Goal: Task Accomplishment & Management: Manage account settings

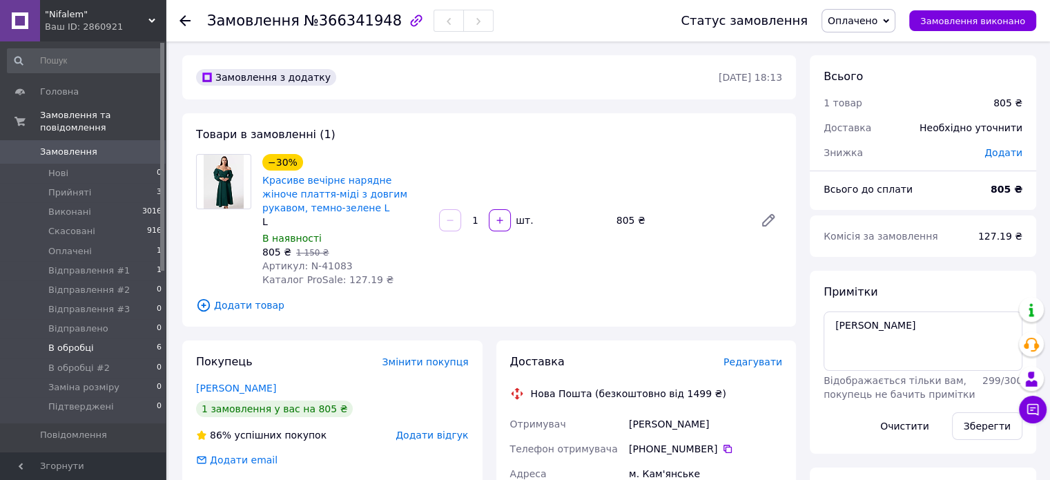
click at [123, 339] on li "В обробці 6" at bounding box center [85, 347] width 170 height 19
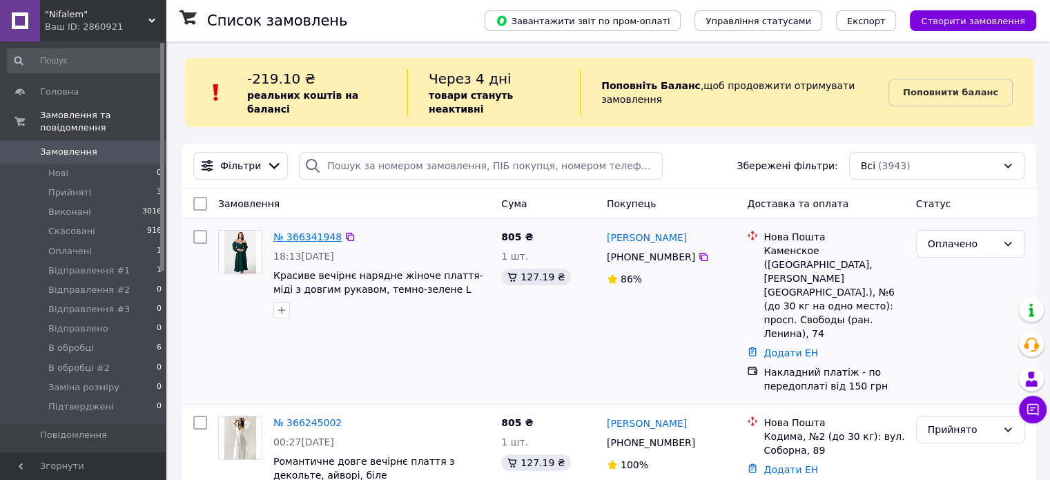
click at [298, 231] on link "№ 366341948" at bounding box center [307, 236] width 68 height 11
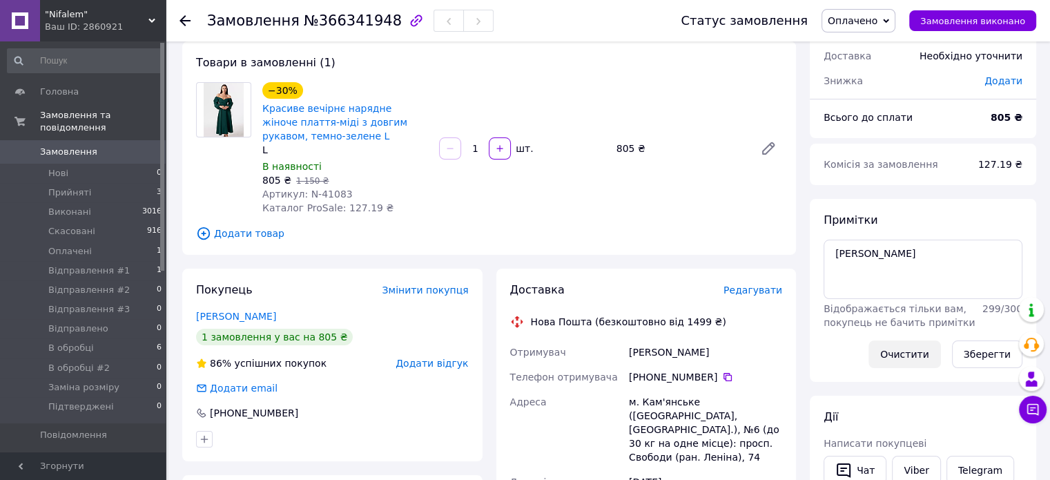
scroll to position [207, 0]
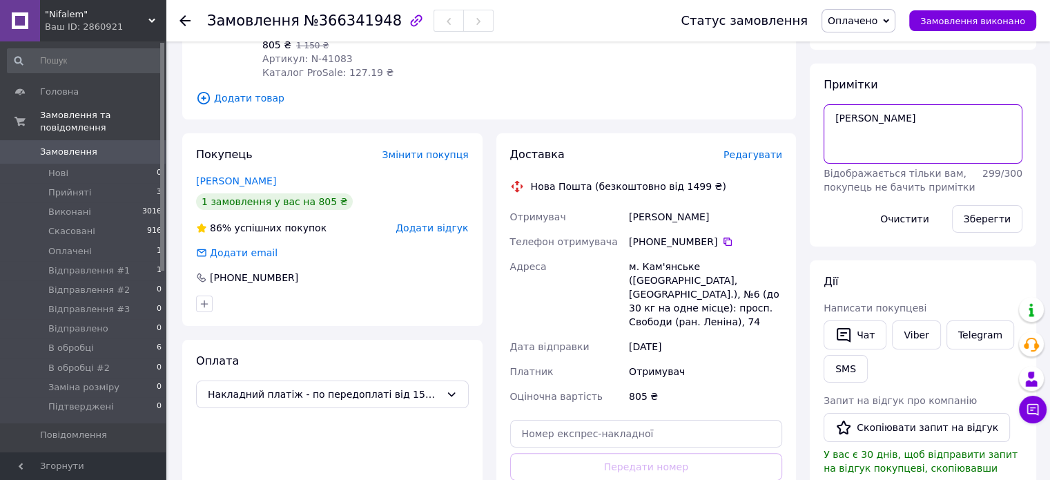
click at [892, 107] on textarea "[PERSON_NAME]" at bounding box center [922, 133] width 199 height 59
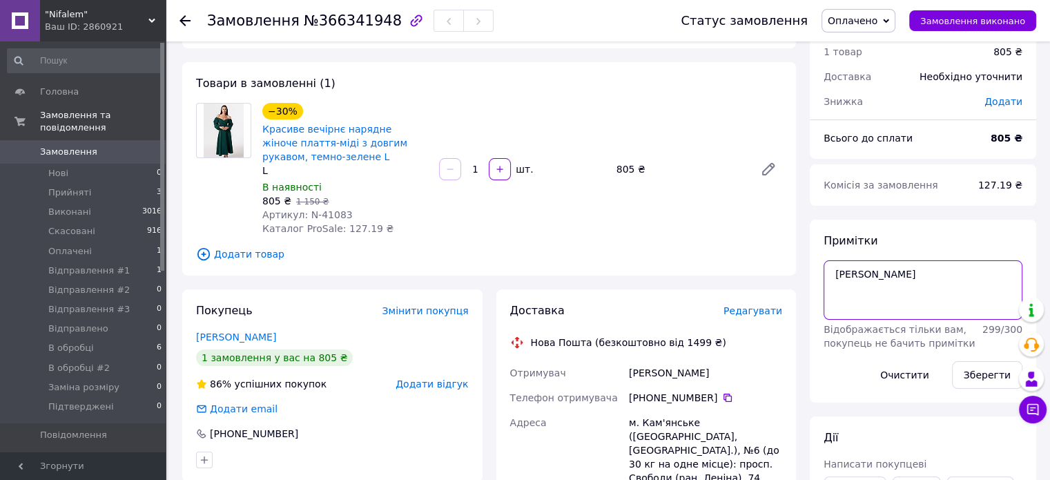
scroll to position [138, 0]
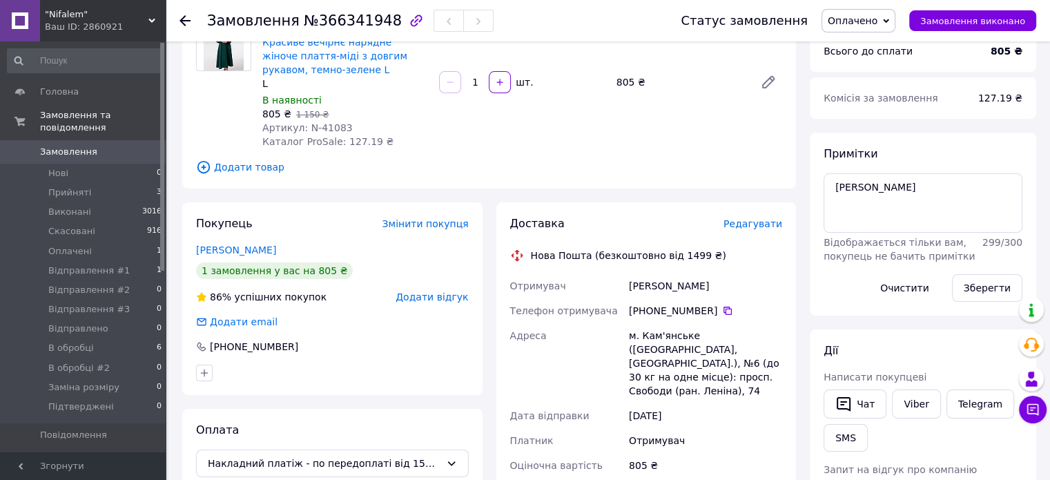
click at [870, 2] on div "Статус замовлення Оплачено Прийнято Виконано Скасовано Відправлення #1 Відправл…" at bounding box center [844, 20] width 383 height 41
click at [875, 15] on span "Оплачено" at bounding box center [853, 20] width 50 height 11
click at [870, 106] on li "Відправлення #1" at bounding box center [869, 110] width 95 height 21
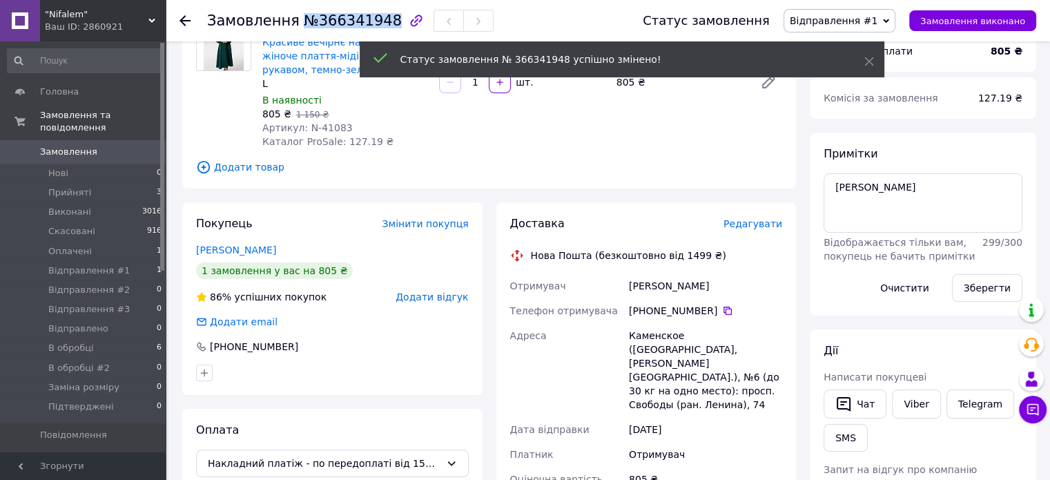
copy span "№366341948"
drag, startPoint x: 293, startPoint y: 22, endPoint x: 378, endPoint y: 25, distance: 84.3
click at [378, 25] on span "№366341948" at bounding box center [353, 20] width 98 height 17
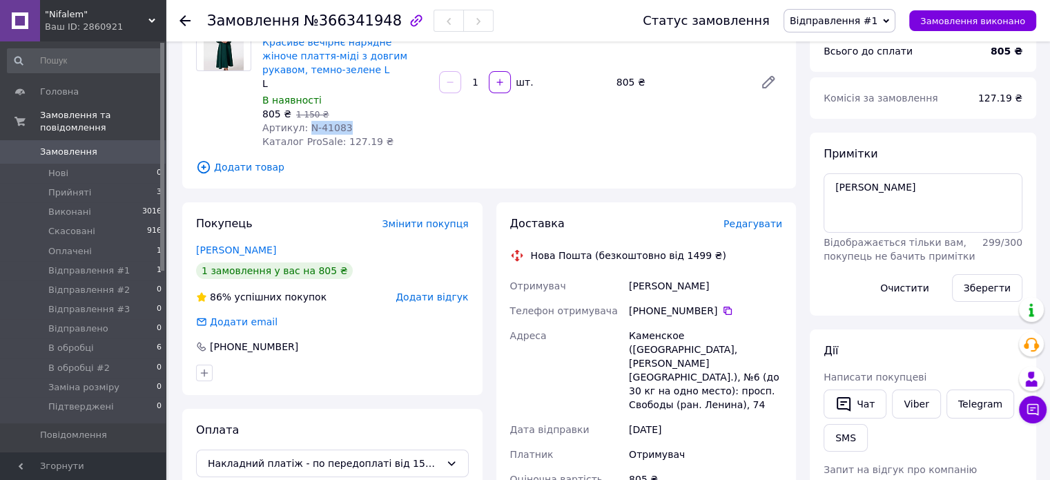
drag, startPoint x: 304, startPoint y: 128, endPoint x: 338, endPoint y: 124, distance: 34.8
click at [338, 124] on span "Артикул: N-41083" at bounding box center [307, 127] width 90 height 11
copy span "N-41083"
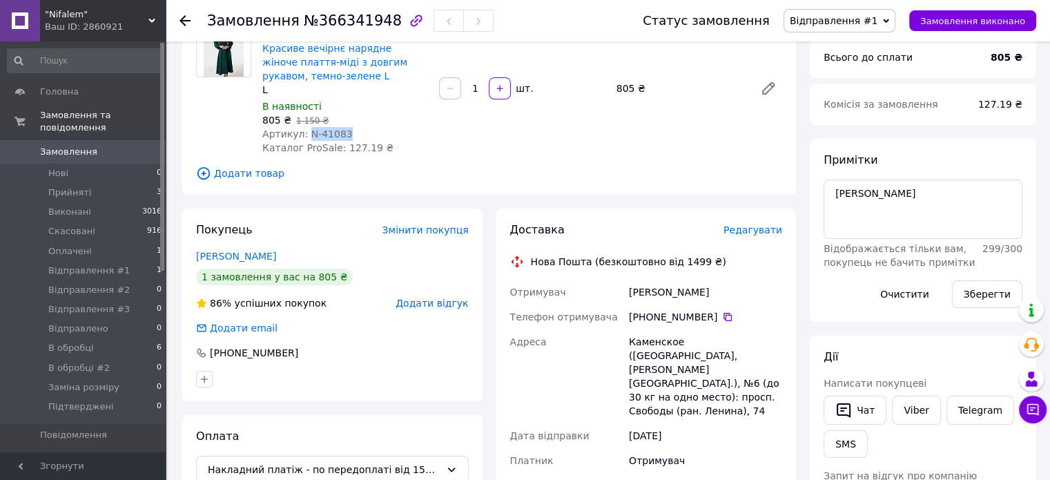
scroll to position [207, 0]
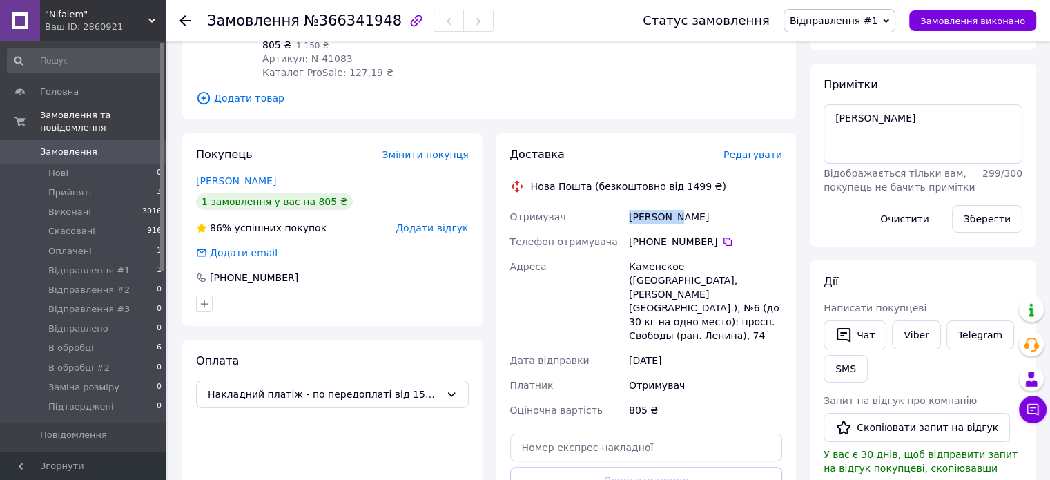
drag, startPoint x: 626, startPoint y: 215, endPoint x: 686, endPoint y: 226, distance: 60.9
click at [686, 226] on div "[PERSON_NAME]" at bounding box center [705, 216] width 159 height 25
copy div "[PERSON_NAME]"
click at [723, 246] on icon at bounding box center [727, 241] width 11 height 11
drag, startPoint x: 628, startPoint y: 264, endPoint x: 742, endPoint y: 279, distance: 114.8
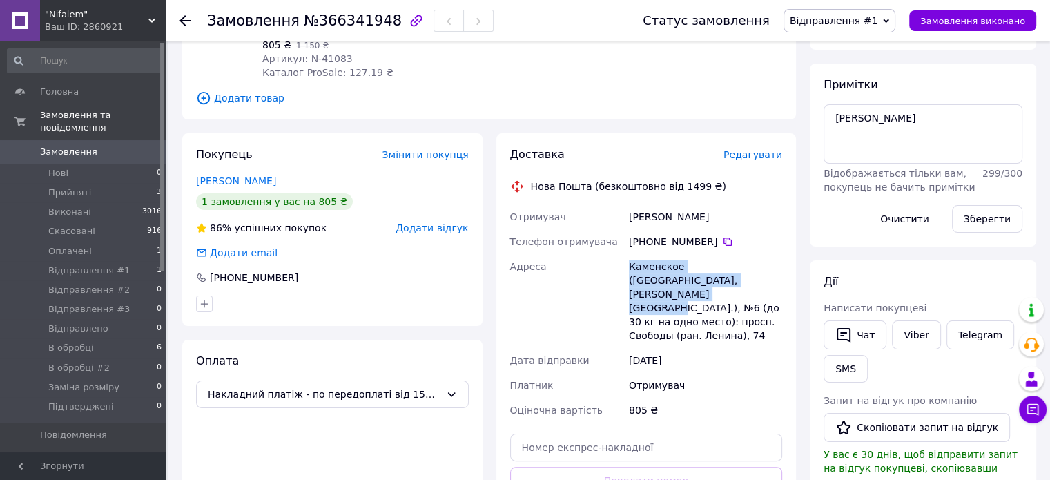
click at [742, 280] on div "Каменское ([GEOGRAPHIC_DATA], [PERSON_NAME][GEOGRAPHIC_DATA].), №6 (до 30 кг на…" at bounding box center [705, 301] width 159 height 94
copy div "Каменское ([GEOGRAPHIC_DATA], [PERSON_NAME][GEOGRAPHIC_DATA].), №6"
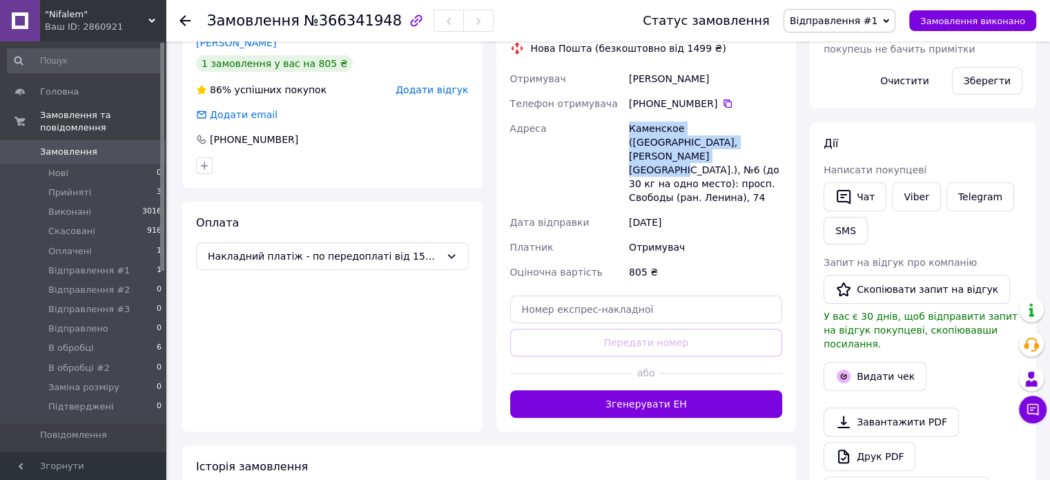
scroll to position [69, 0]
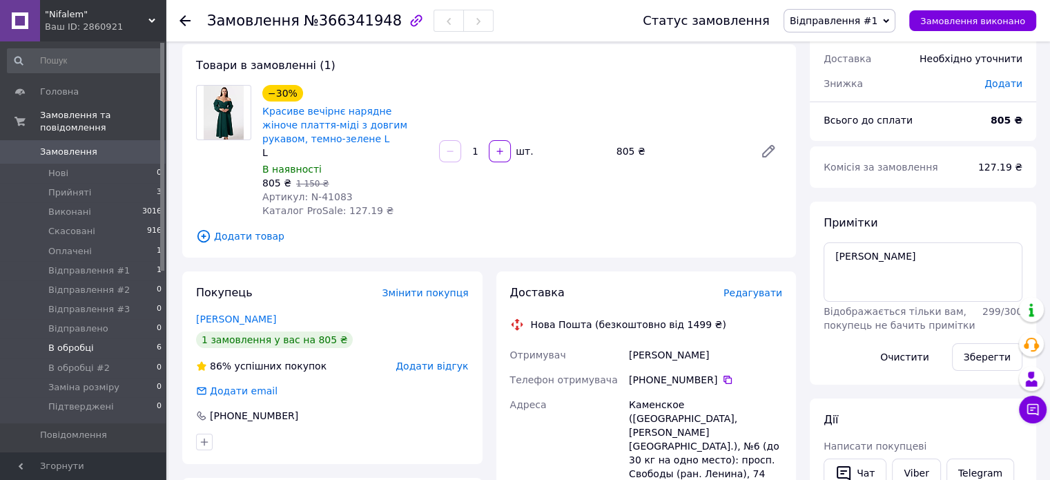
click at [118, 338] on li "В обробці 6" at bounding box center [85, 347] width 170 height 19
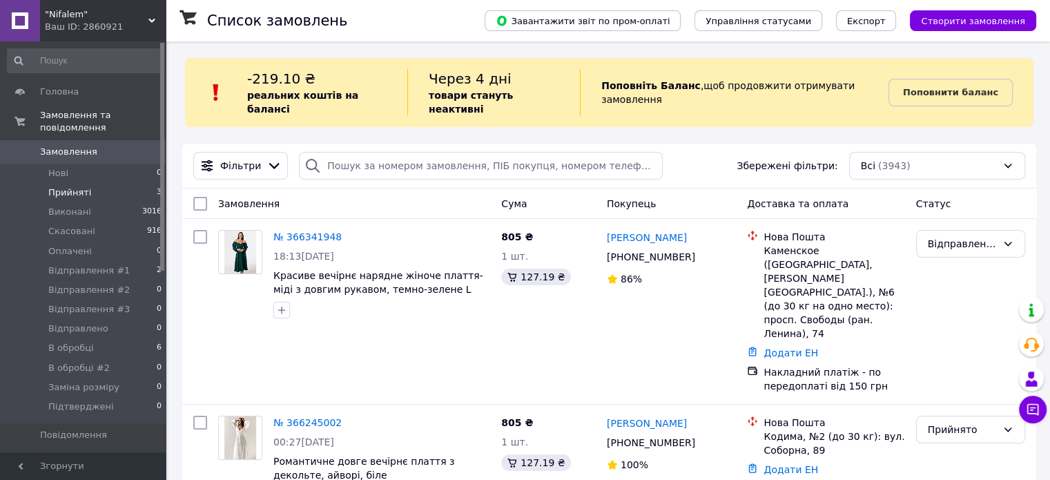
click at [119, 184] on li "Прийняті 3" at bounding box center [85, 192] width 170 height 19
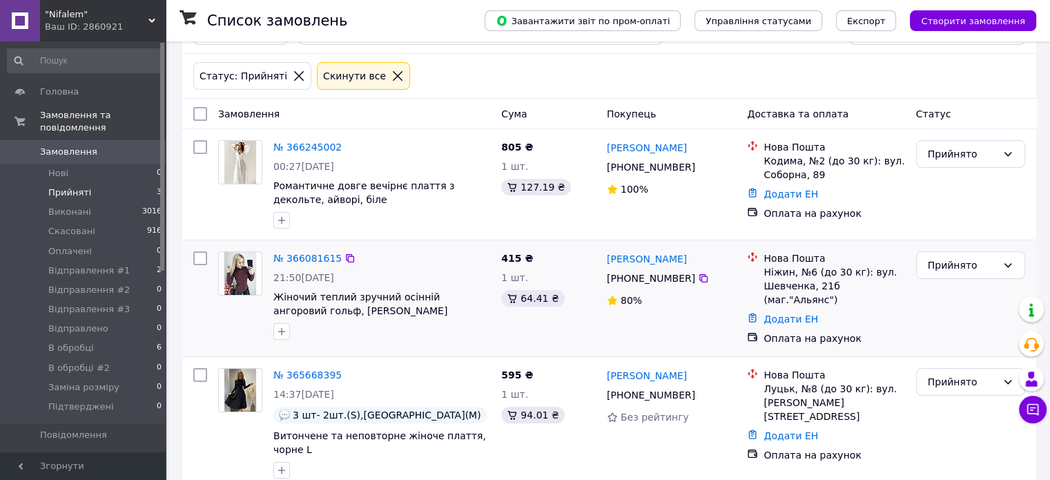
scroll to position [139, 0]
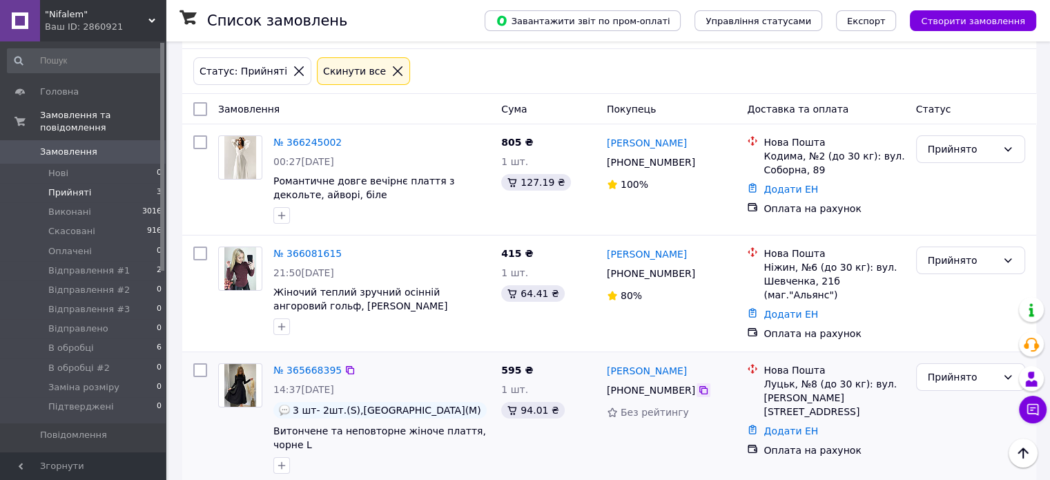
click at [698, 384] on icon at bounding box center [703, 389] width 11 height 11
click at [130, 261] on li "Відправлення #1 2" at bounding box center [85, 270] width 170 height 19
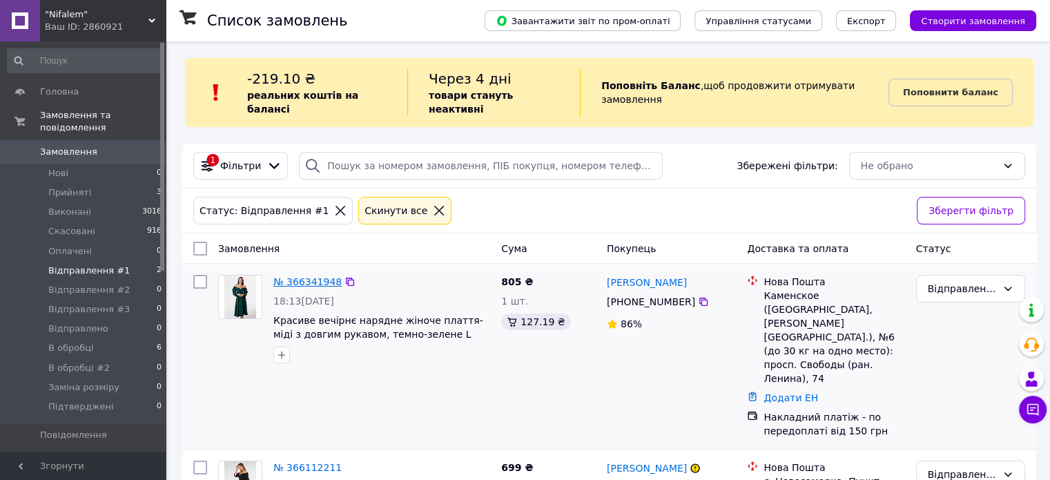
click at [309, 276] on link "№ 366341948" at bounding box center [307, 281] width 68 height 11
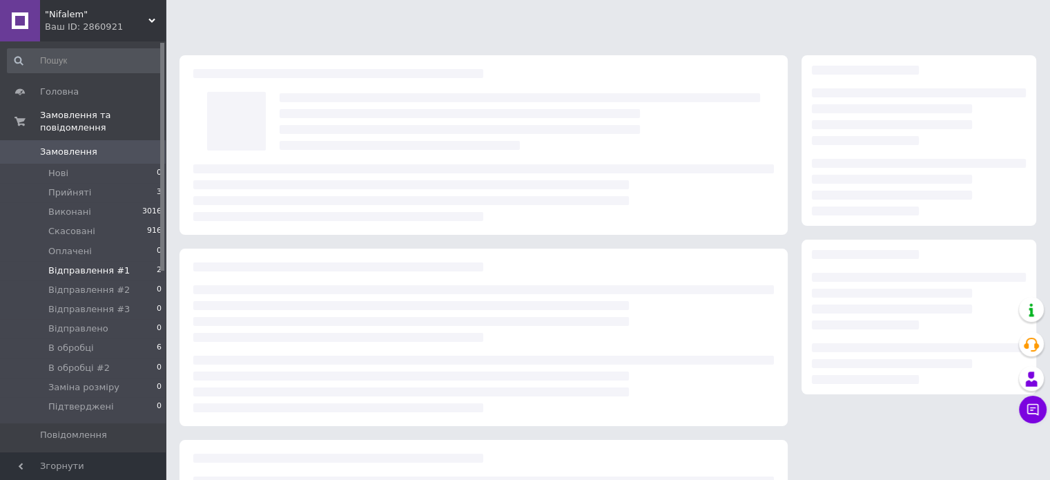
click at [309, 273] on div at bounding box center [483, 336] width 608 height 177
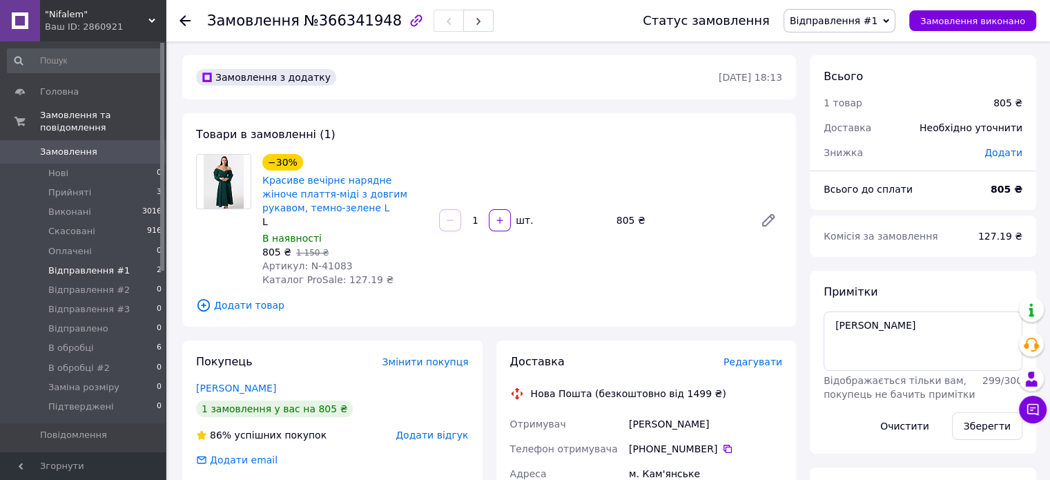
click at [105, 264] on span "Відправлення #1" at bounding box center [88, 270] width 81 height 12
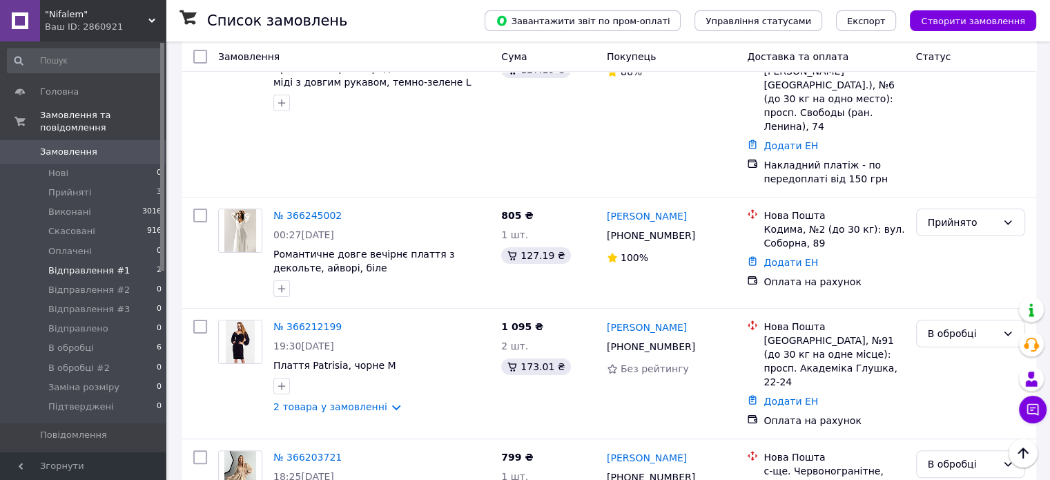
click at [147, 261] on li "Відправлення #1 2" at bounding box center [85, 270] width 170 height 19
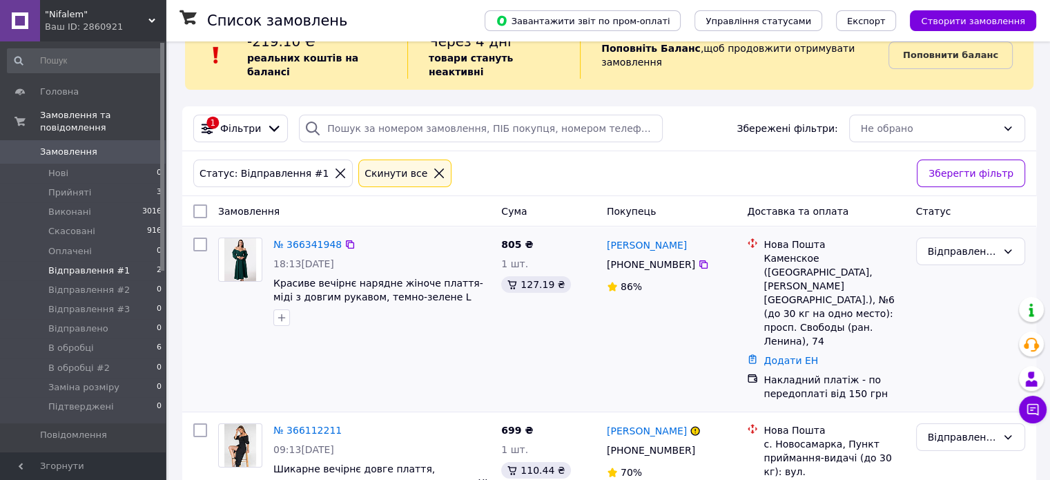
scroll to position [58, 0]
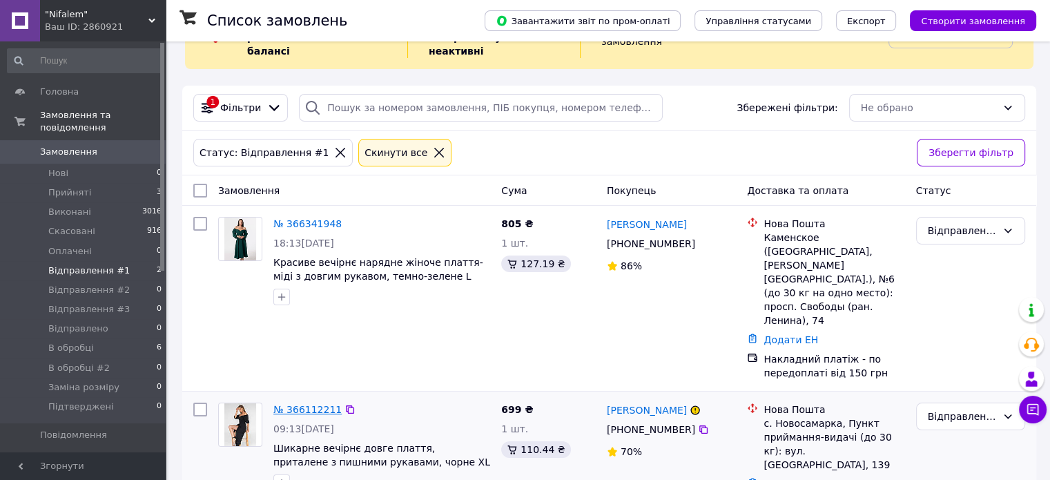
click at [310, 404] on link "№ 366112211" at bounding box center [307, 409] width 68 height 11
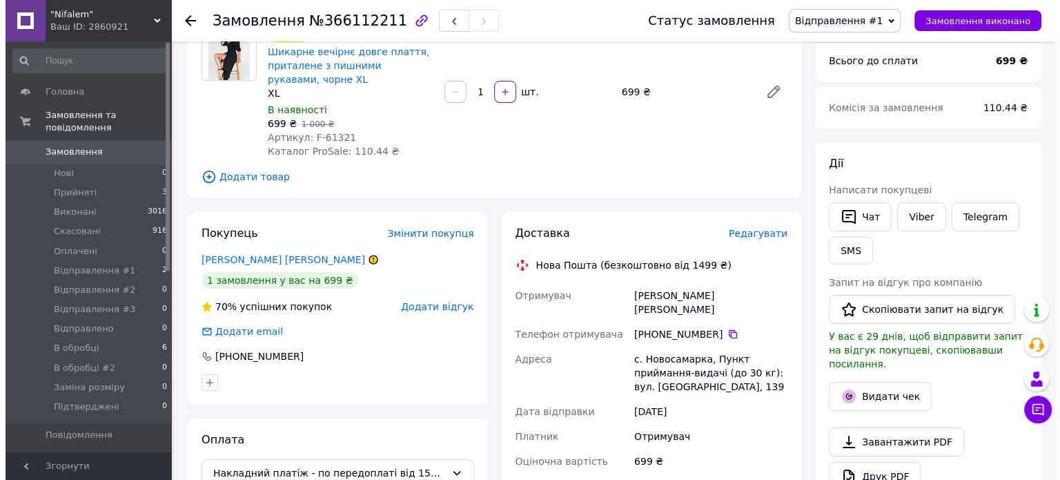
scroll to position [207, 0]
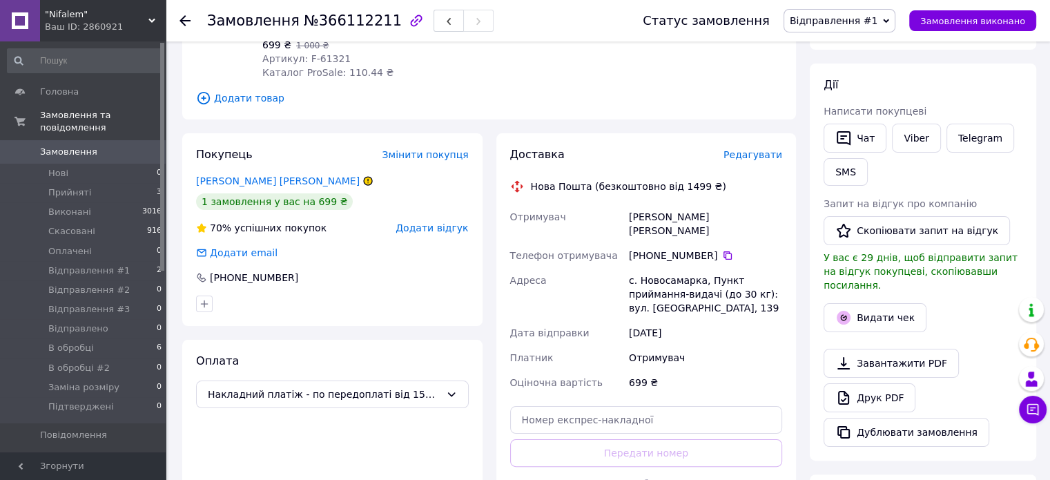
click at [767, 151] on span "Редагувати" at bounding box center [752, 154] width 59 height 11
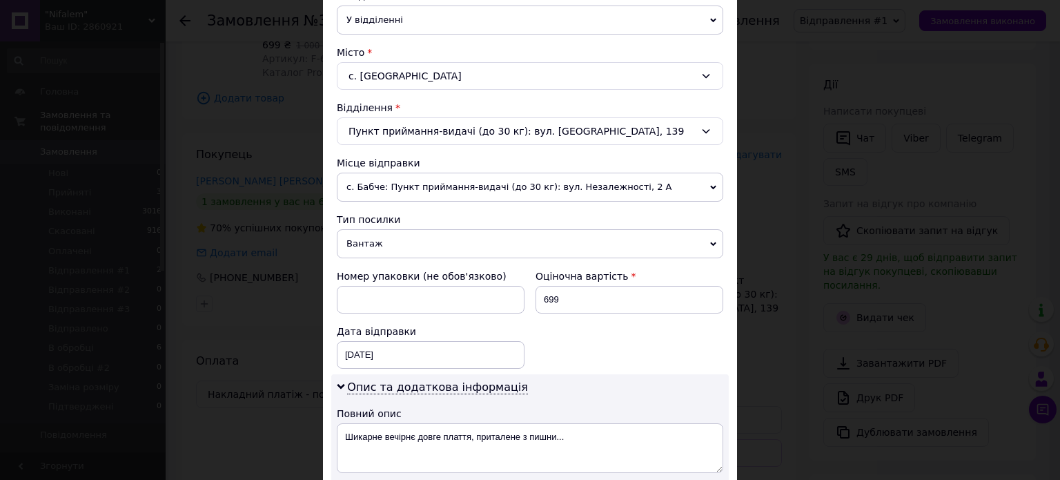
scroll to position [345, 0]
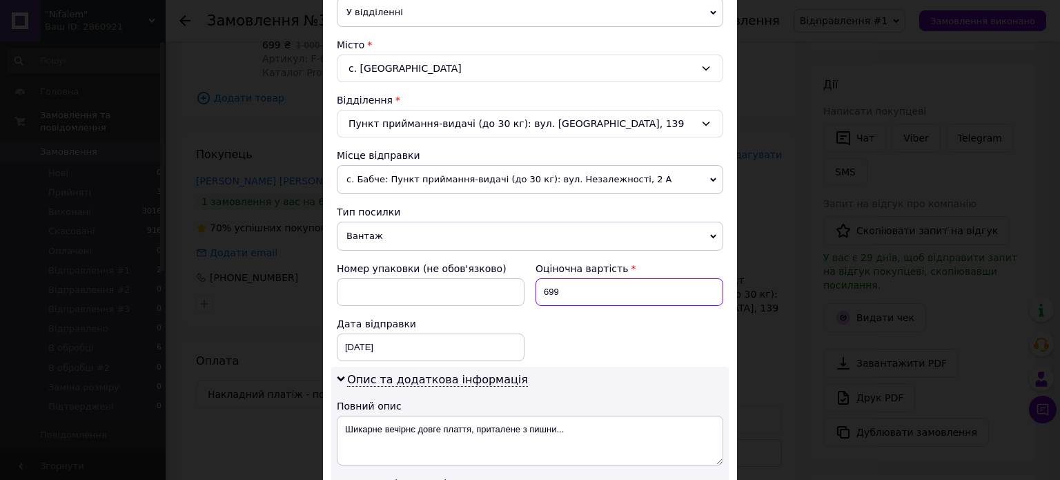
click at [576, 289] on input "699" at bounding box center [630, 292] width 188 height 28
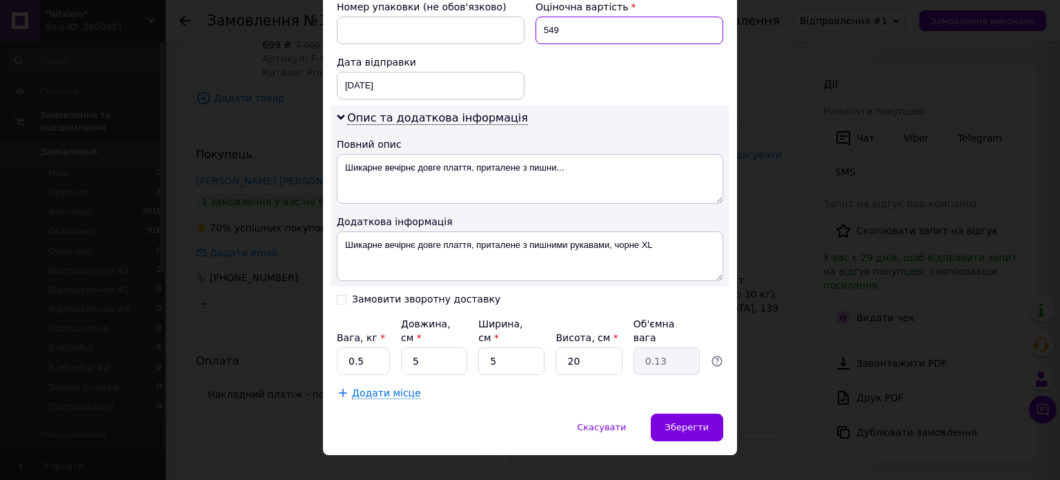
scroll to position [612, 0]
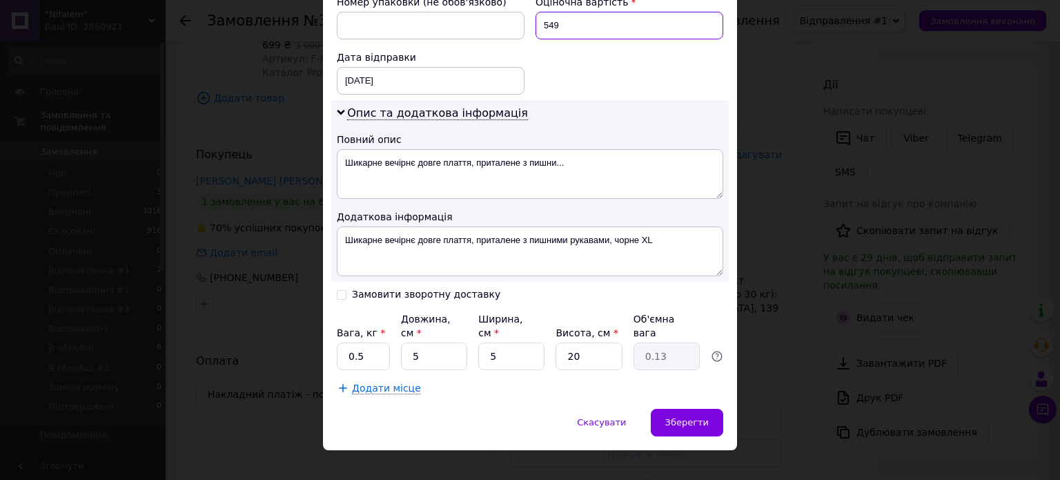
type input "549"
click at [395, 289] on div "Замовити зворотну доставку" at bounding box center [426, 295] width 148 height 12
click at [346, 289] on input "Замовити зворотну доставку" at bounding box center [342, 294] width 10 height 10
checkbox input "true"
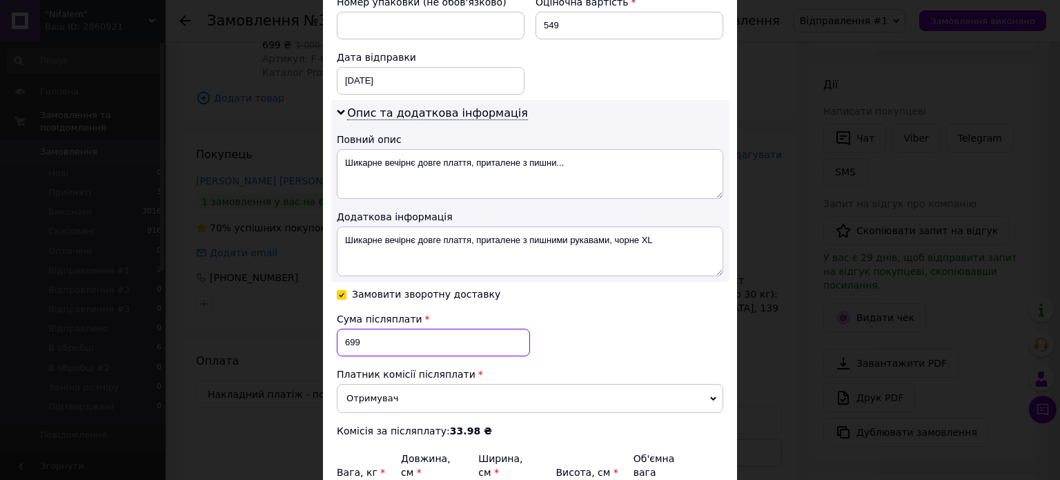
click at [378, 339] on input "699" at bounding box center [433, 343] width 193 height 28
paste input "54"
type input "549"
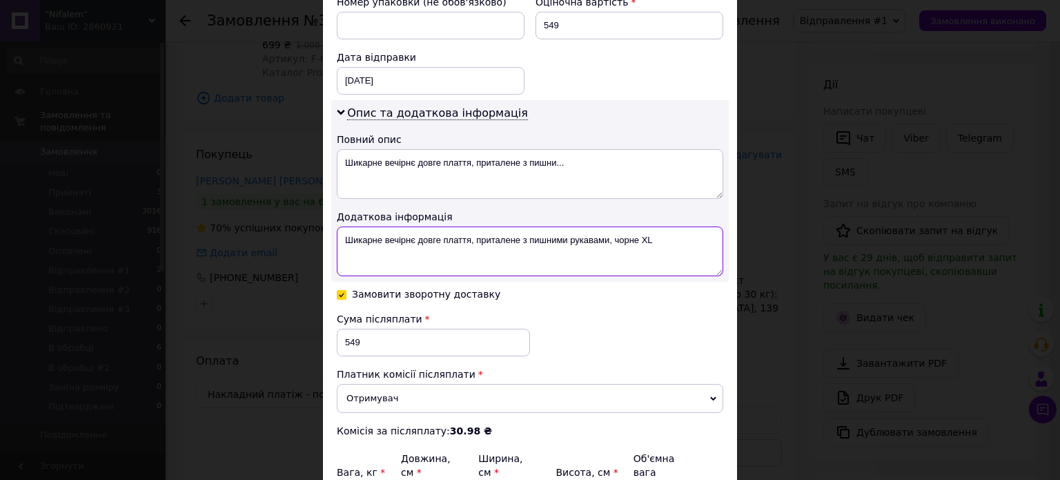
click at [668, 240] on textarea "Шикарне вечірнє довге плаття, приталене з пишними рукавами, чорне XL" at bounding box center [530, 251] width 387 height 50
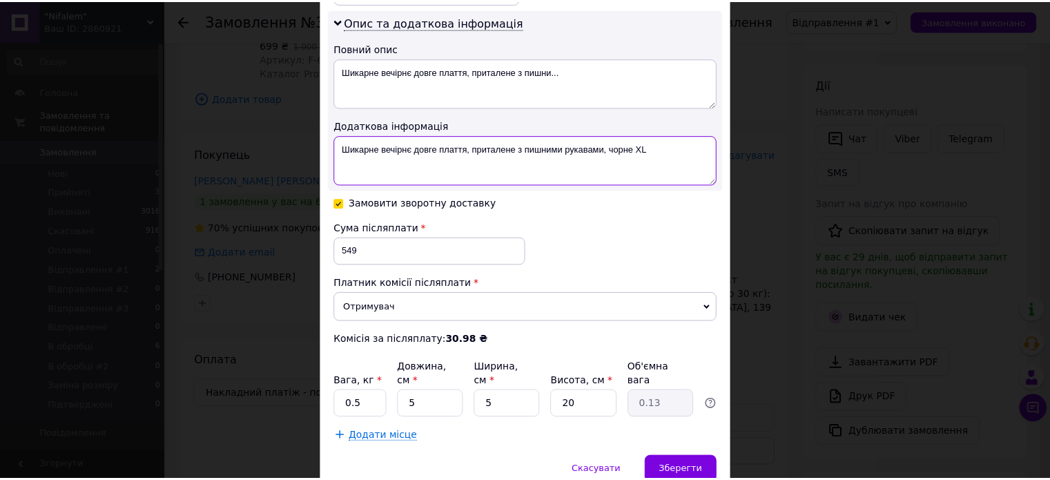
scroll to position [751, 0]
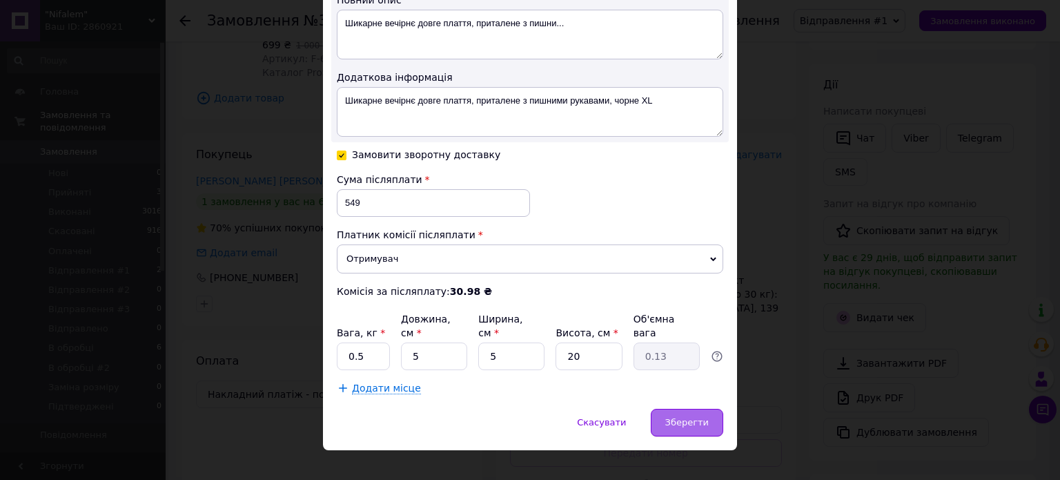
click at [676, 417] on span "Зберегти" at bounding box center [686, 422] width 43 height 10
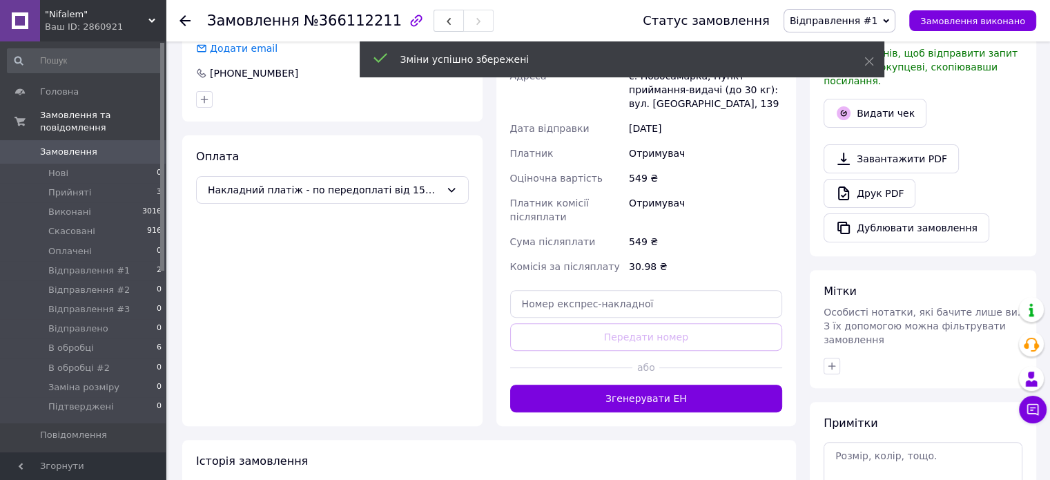
scroll to position [414, 0]
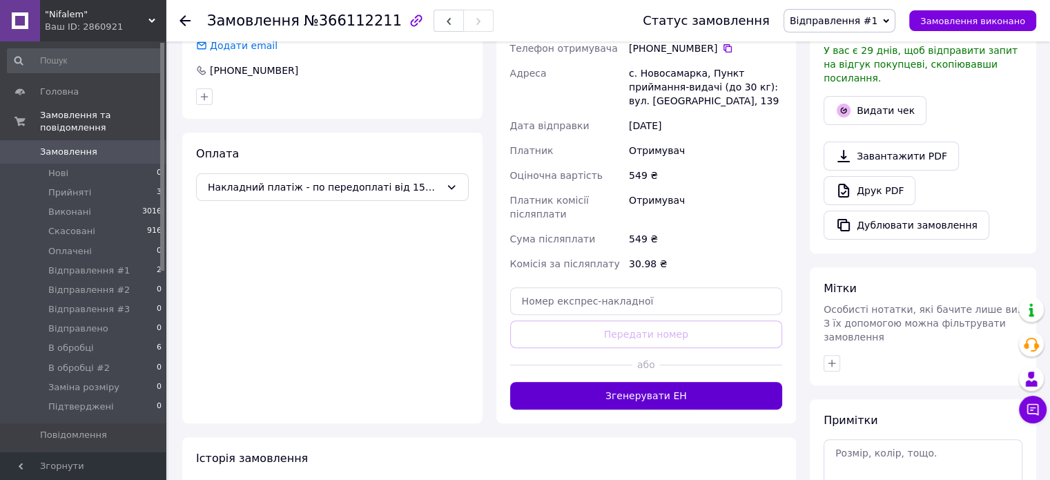
click at [648, 383] on button "Згенерувати ЕН" at bounding box center [646, 396] width 273 height 28
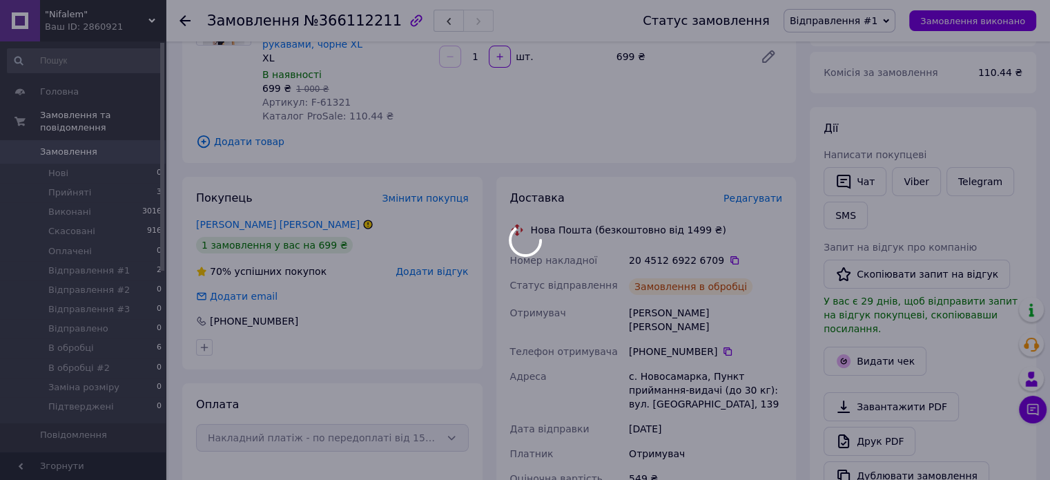
scroll to position [138, 0]
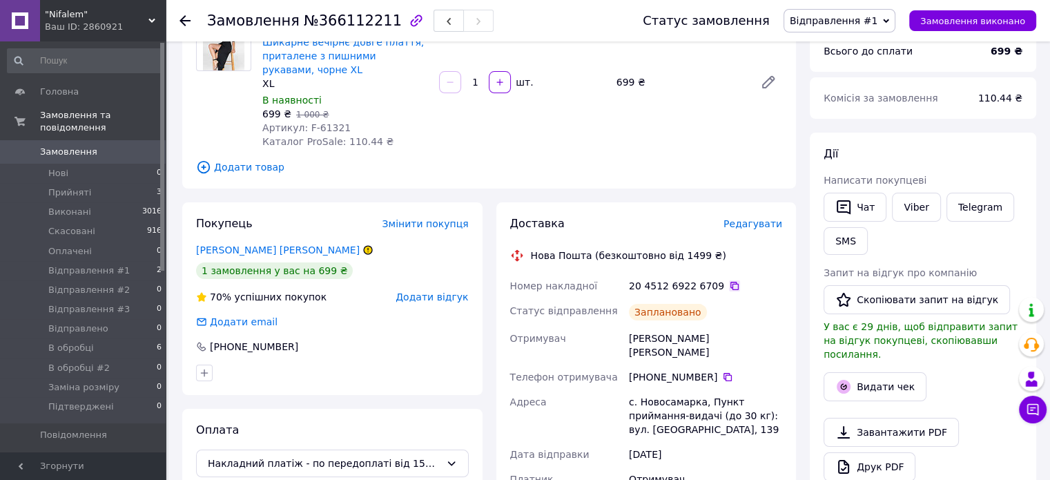
click at [729, 291] on icon at bounding box center [734, 285] width 11 height 11
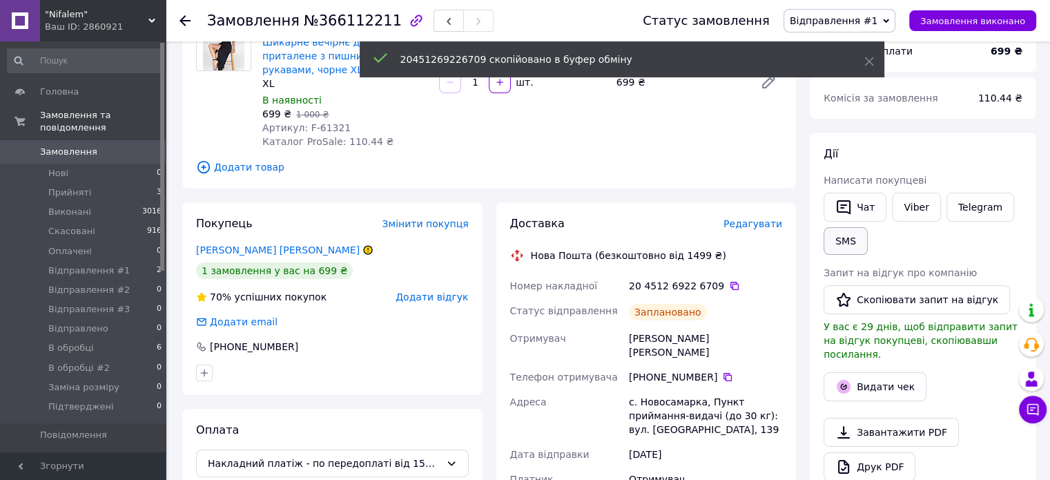
click at [849, 242] on button "SMS" at bounding box center [845, 241] width 44 height 28
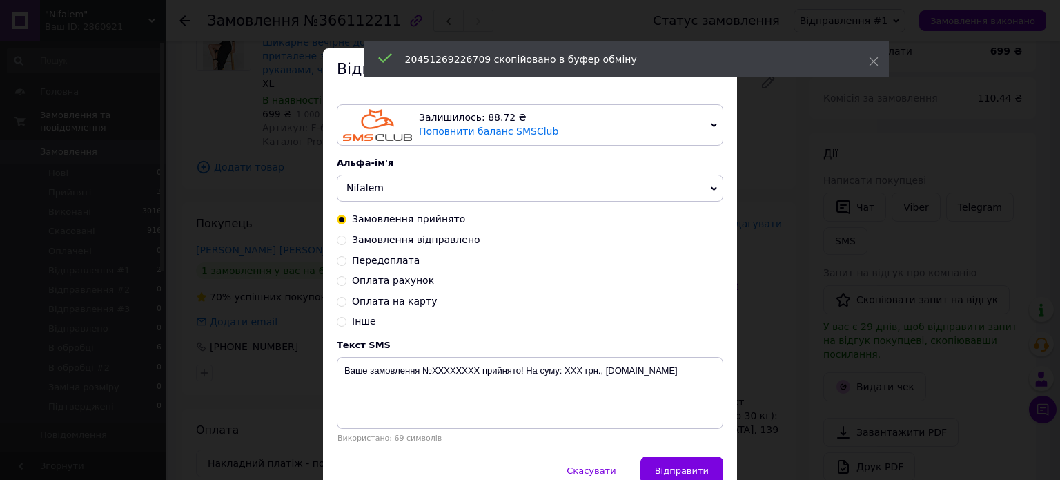
click at [424, 240] on span "Замовлення відправлено" at bounding box center [416, 239] width 128 height 11
click at [346, 240] on input "Замовлення відправлено" at bounding box center [342, 239] width 10 height 10
radio input "true"
radio input "false"
click at [565, 367] on textarea "Замовлення №ХХХХХХХХ відправлено. ТТН хххххххххххххх, [DOMAIN_NAME]" at bounding box center [530, 393] width 387 height 72
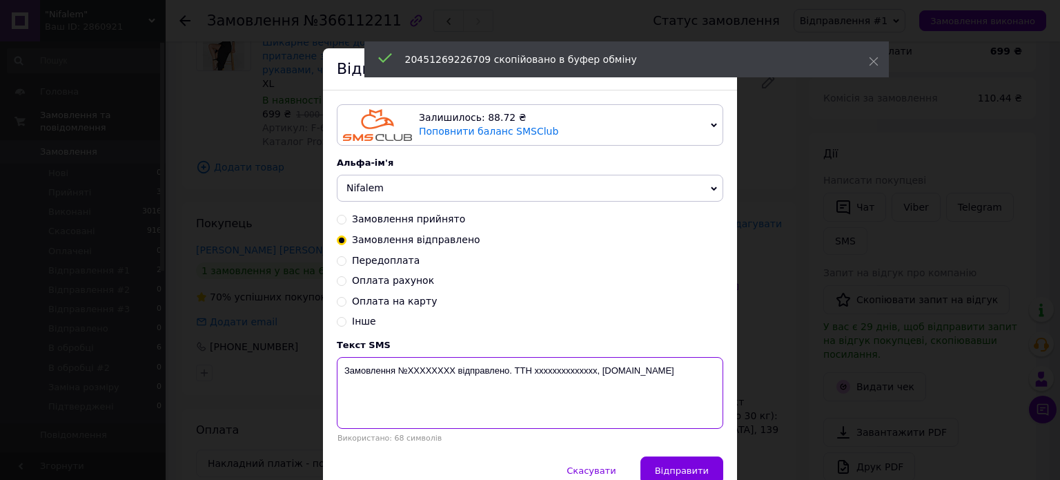
click at [565, 367] on textarea "Замовлення №ХХХХХХХХ відправлено. ТТН хххххххххххххх, [DOMAIN_NAME]" at bounding box center [530, 393] width 387 height 72
paste textarea "20451269226709"
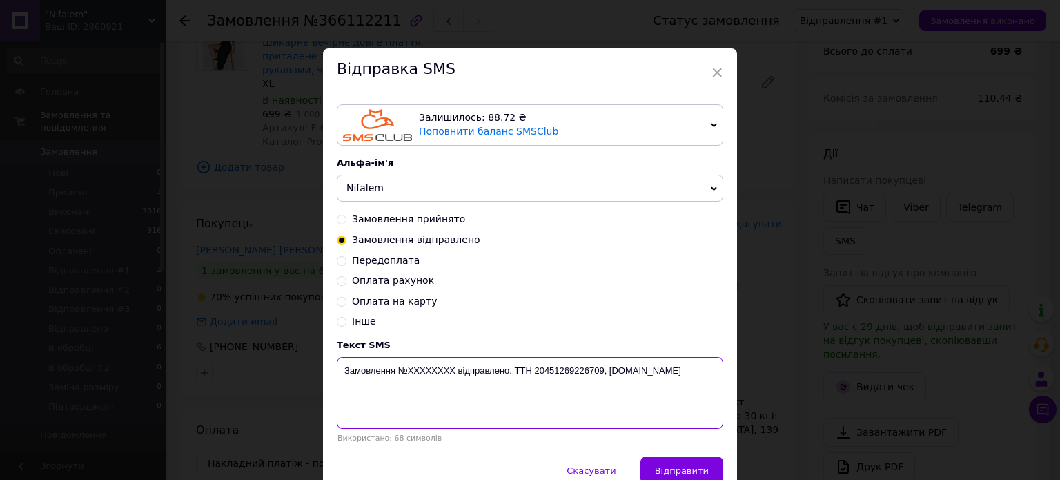
drag, startPoint x: 398, startPoint y: 372, endPoint x: 451, endPoint y: 375, distance: 53.2
click at [451, 375] on textarea "Замовлення №ХХХХХХХХ відправлено. ТТН 20451269226709, [DOMAIN_NAME]" at bounding box center [530, 393] width 387 height 72
paste textarea "366112211"
type textarea "Замовлення №366112211 відправлено. ТТН 20451269226709, [DOMAIN_NAME]"
click at [857, 301] on div "× Відправка SMS Залишилось: 88.72 ₴ Поповнити баланс SMSClub Підключити LetsAds…" at bounding box center [530, 240] width 1060 height 480
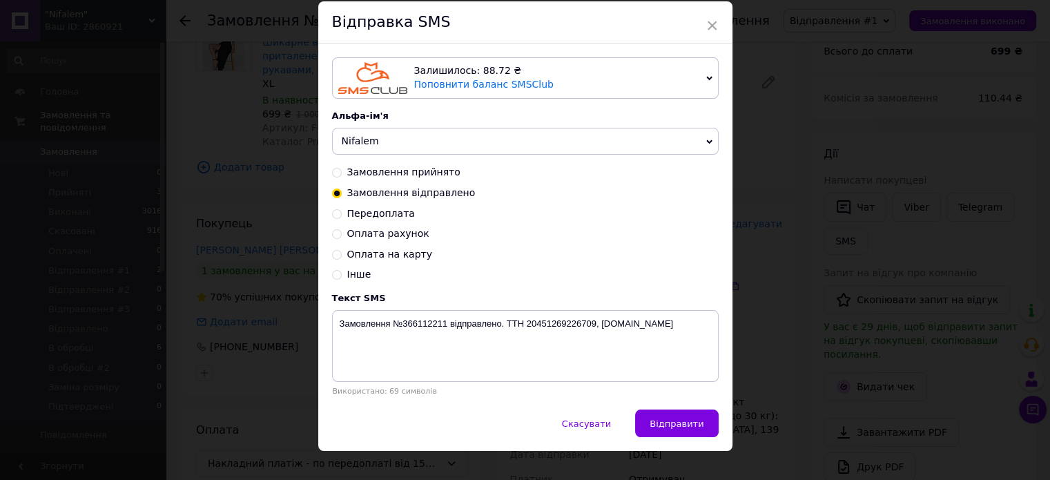
scroll to position [69, 0]
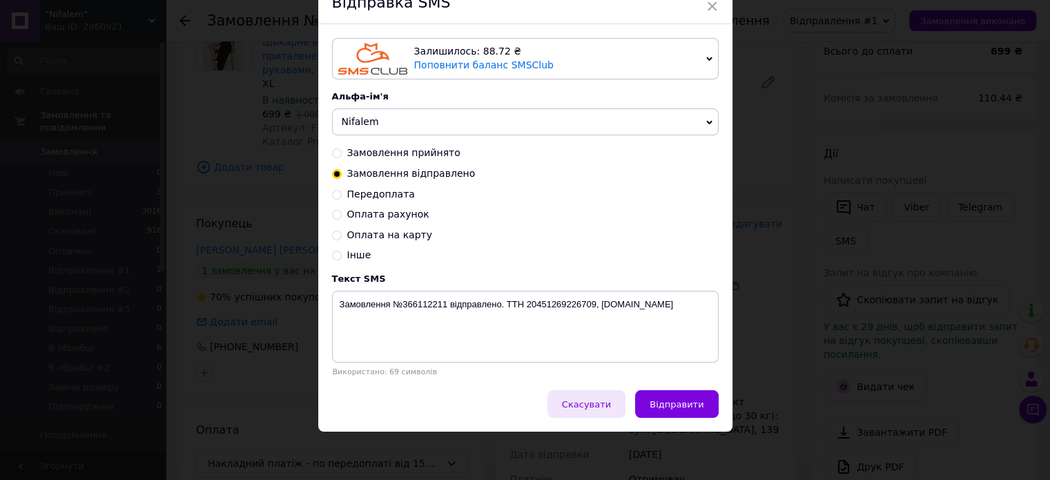
click at [588, 407] on span "Скасувати" at bounding box center [586, 404] width 49 height 10
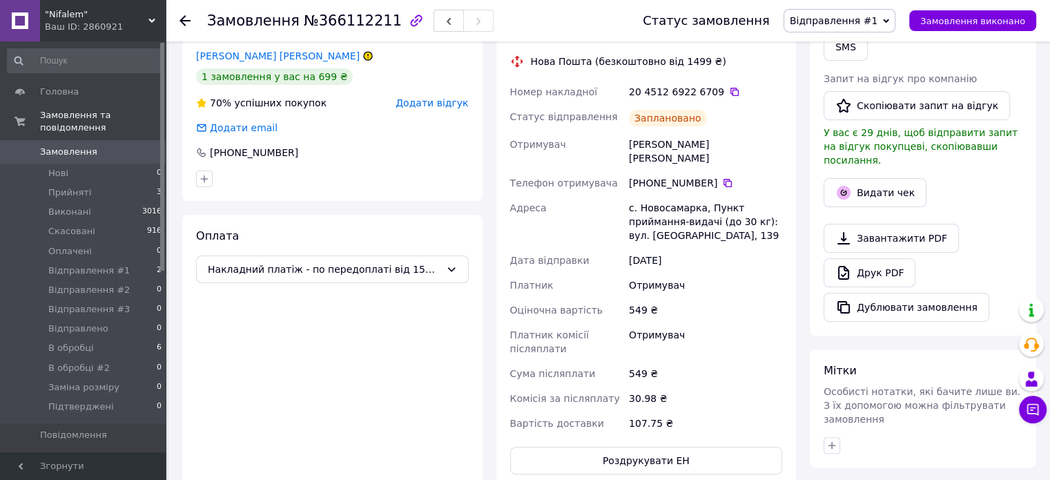
scroll to position [552, 0]
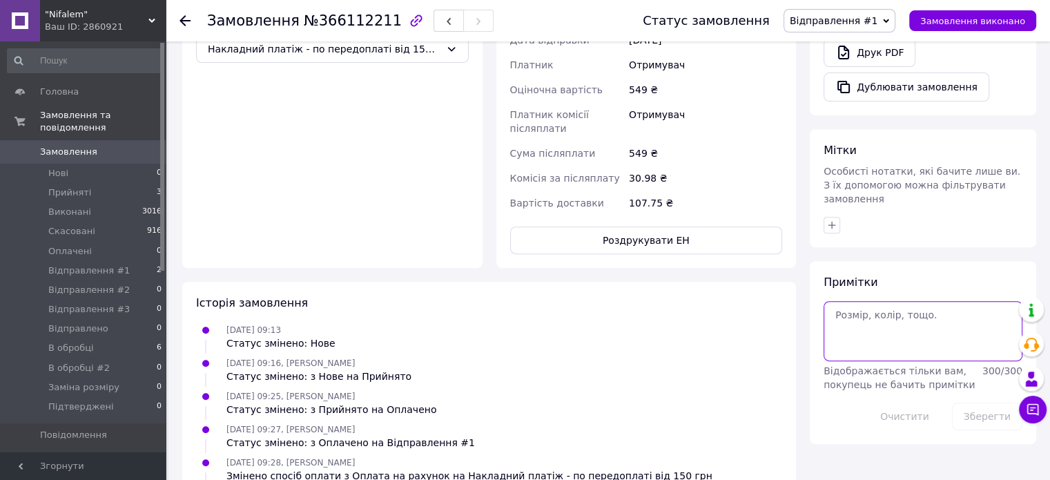
click at [869, 312] on textarea at bounding box center [922, 330] width 199 height 59
paste textarea "Замовлення №366112211 відправлено. ТТН 20451269226709, [DOMAIN_NAME]"
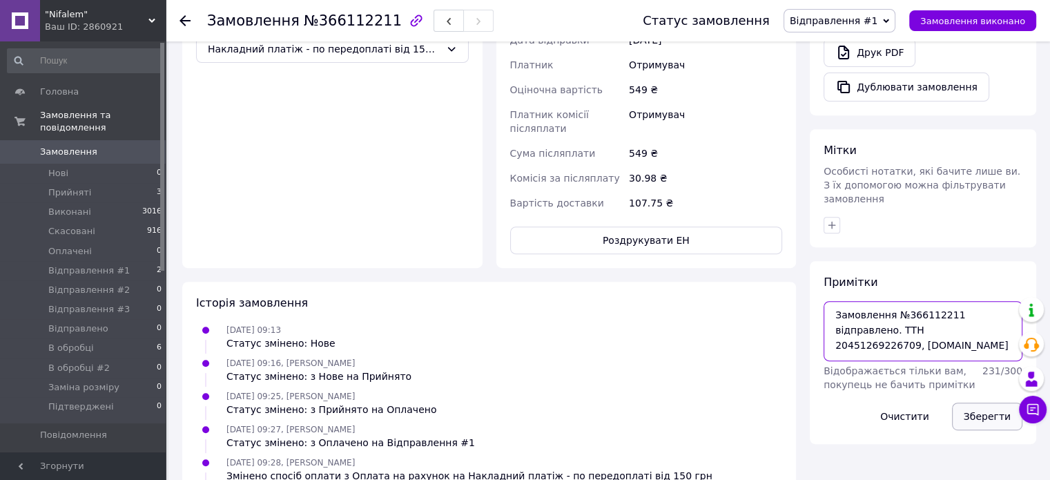
type textarea "Замовлення №366112211 відправлено. ТТН 20451269226709, [DOMAIN_NAME]"
click at [975, 402] on button "Зберегти" at bounding box center [987, 416] width 70 height 28
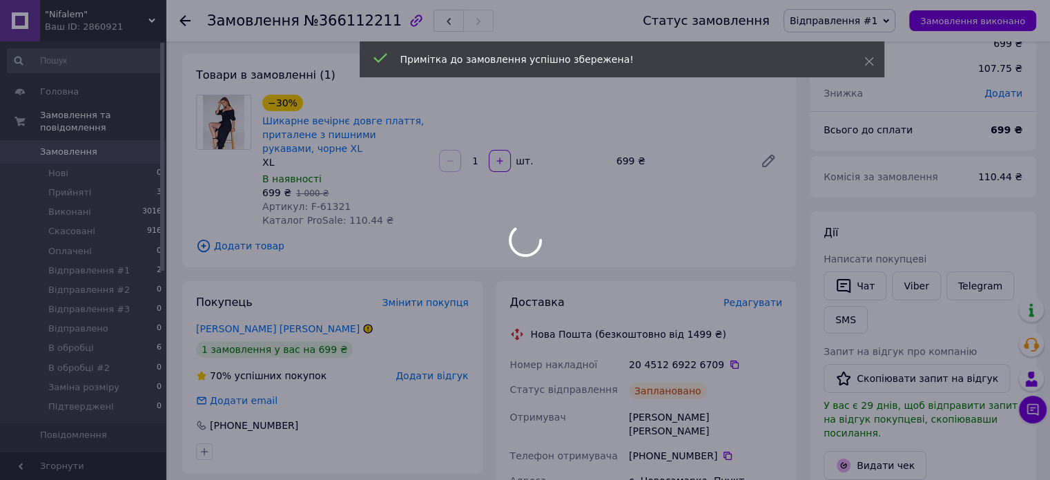
scroll to position [0, 0]
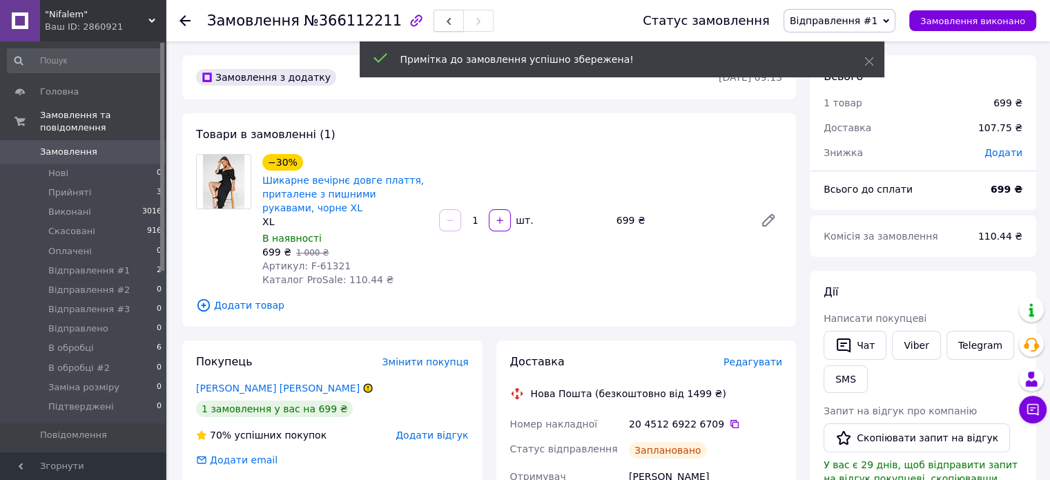
click at [444, 23] on icon "button" at bounding box center [448, 21] width 8 height 8
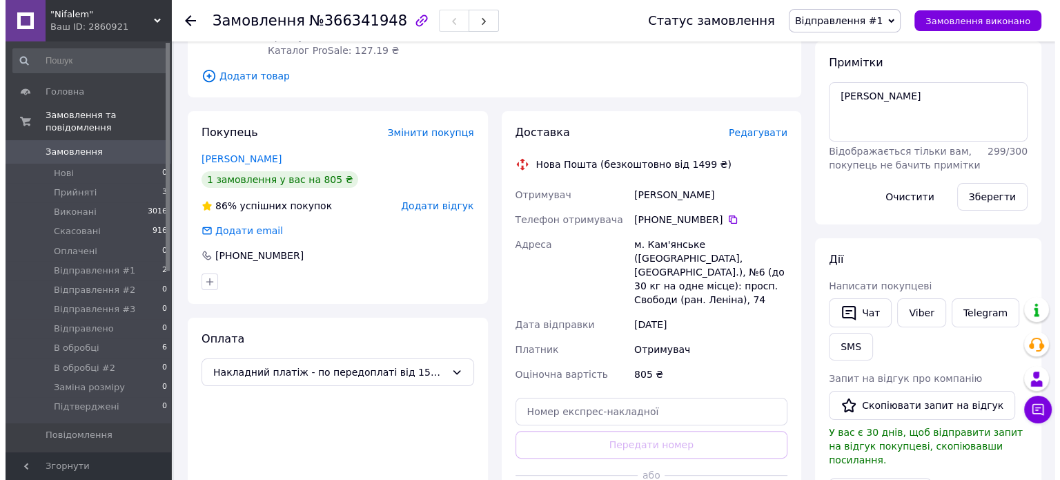
scroll to position [207, 0]
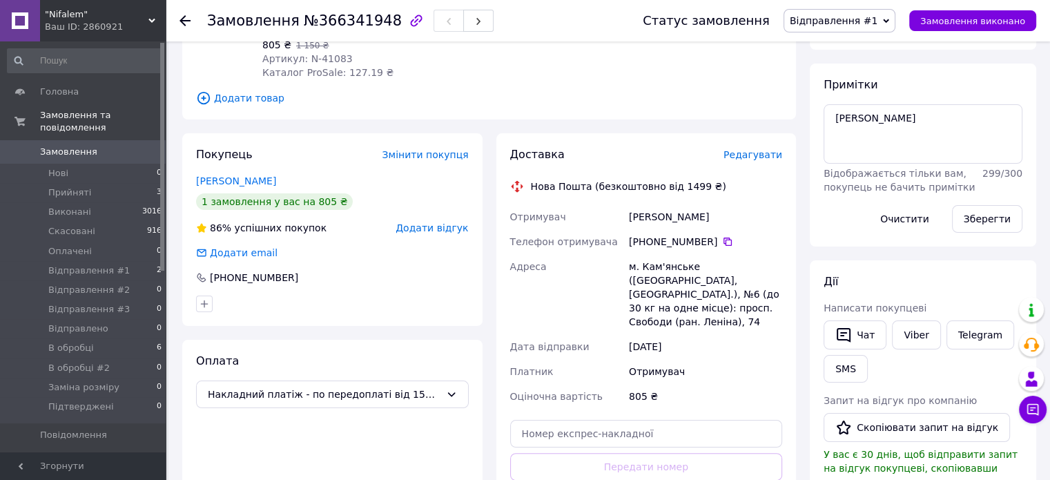
click at [754, 160] on span "Редагувати" at bounding box center [752, 154] width 59 height 11
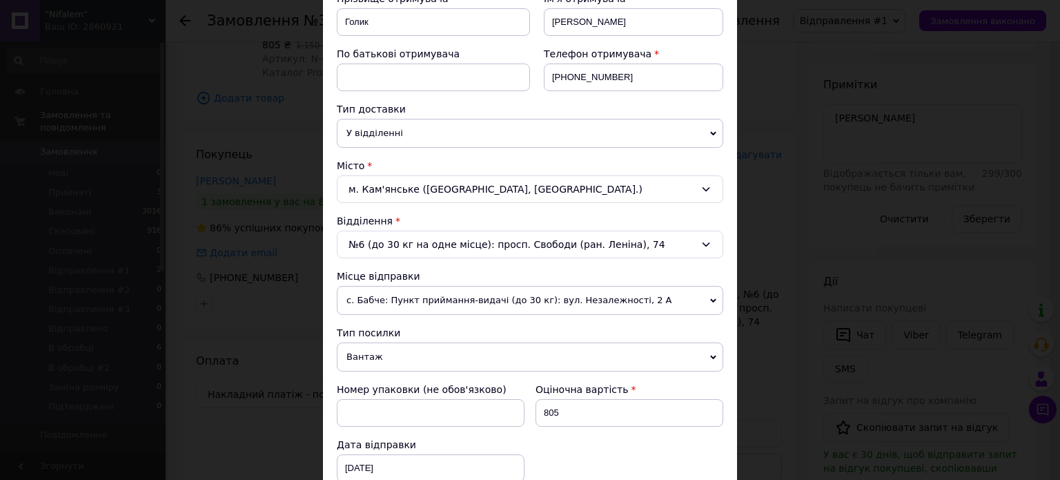
scroll to position [414, 0]
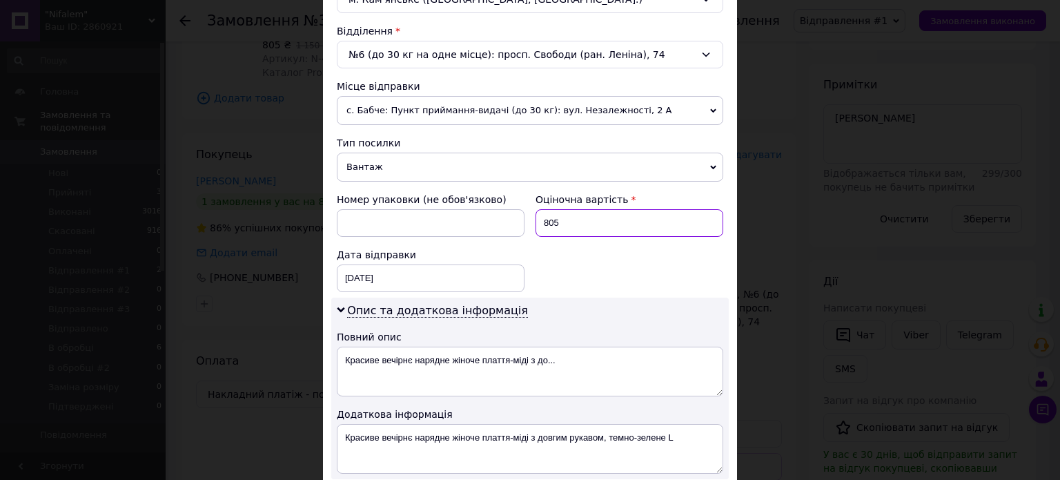
click at [565, 209] on input "805" at bounding box center [630, 223] width 188 height 28
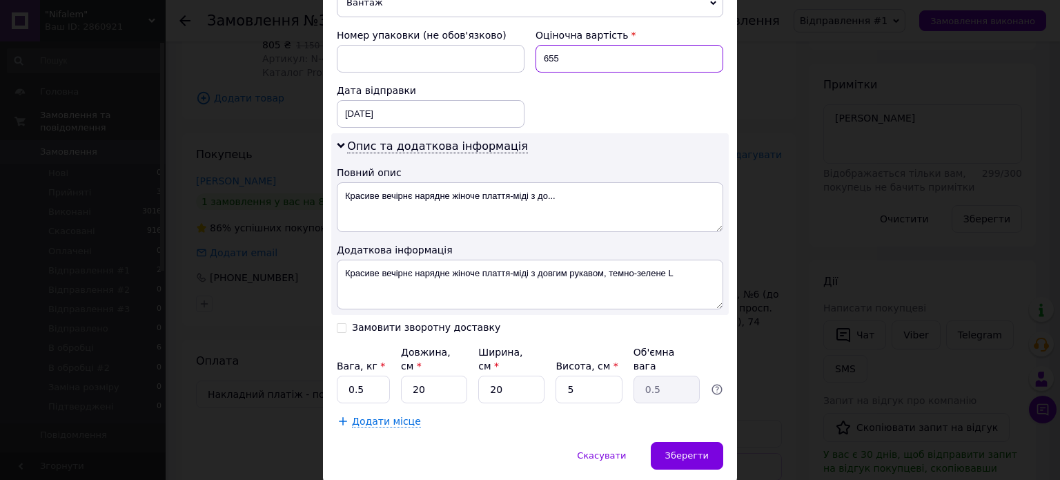
scroll to position [612, 0]
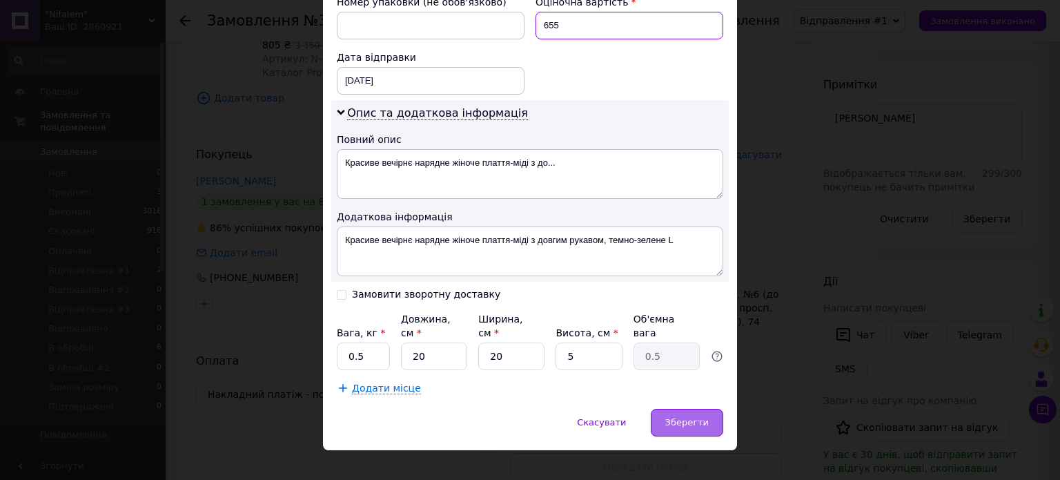
type input "655"
click at [704, 417] on span "Зберегти" at bounding box center [686, 422] width 43 height 10
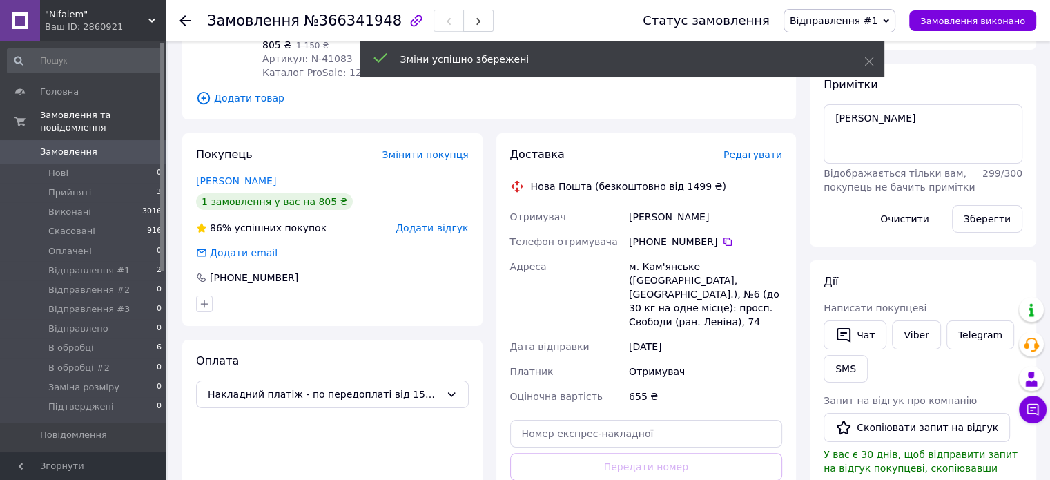
click at [757, 157] on span "Редагувати" at bounding box center [752, 154] width 59 height 11
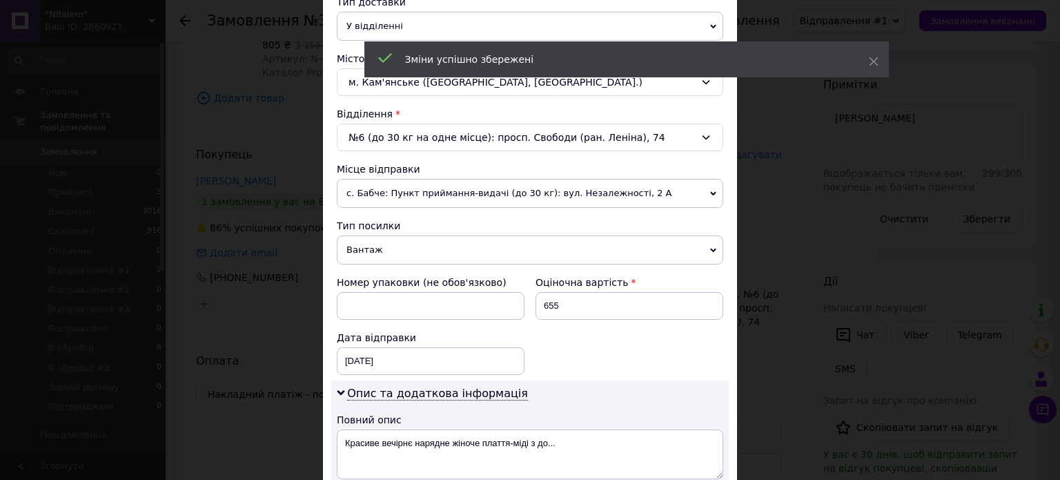
scroll to position [414, 0]
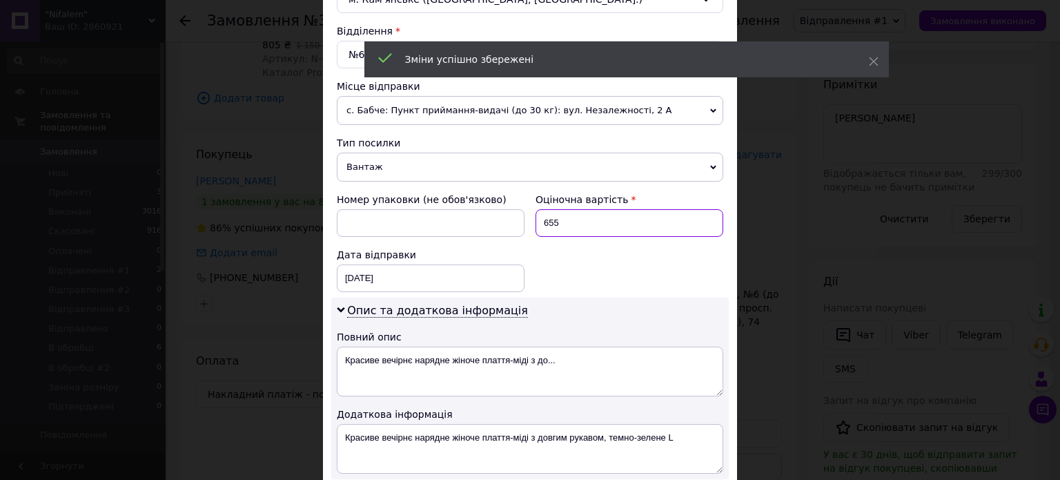
click at [584, 211] on input "655" at bounding box center [630, 223] width 188 height 28
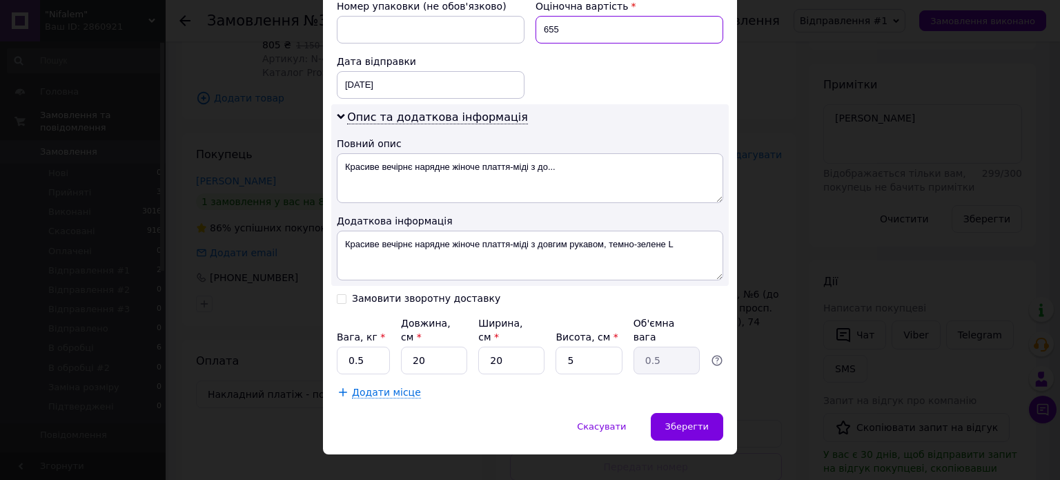
scroll to position [612, 0]
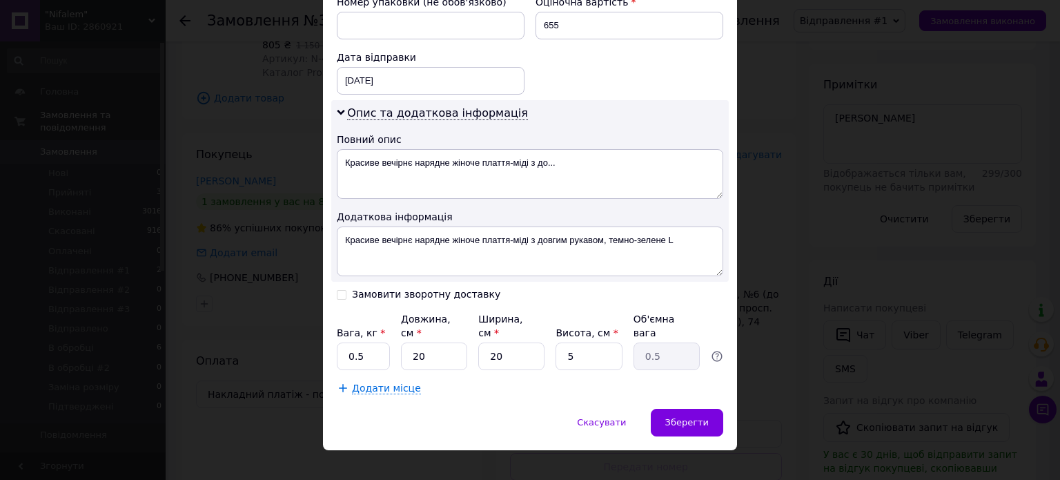
click at [389, 291] on div "Замовити зворотну доставку" at bounding box center [426, 295] width 148 height 12
click at [346, 291] on input "Замовити зворотну доставку" at bounding box center [342, 294] width 10 height 10
checkbox input "true"
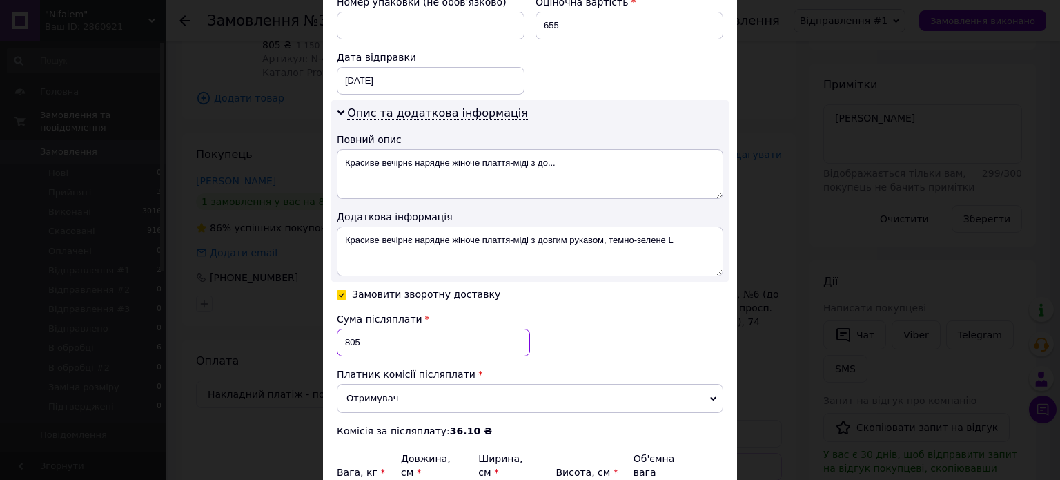
click at [381, 329] on input "805" at bounding box center [433, 343] width 193 height 28
paste input "65"
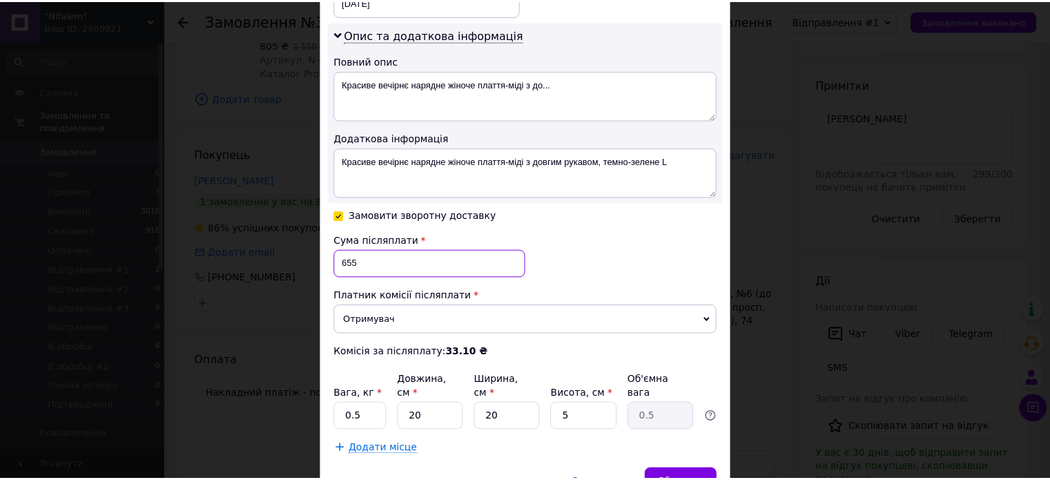
scroll to position [751, 0]
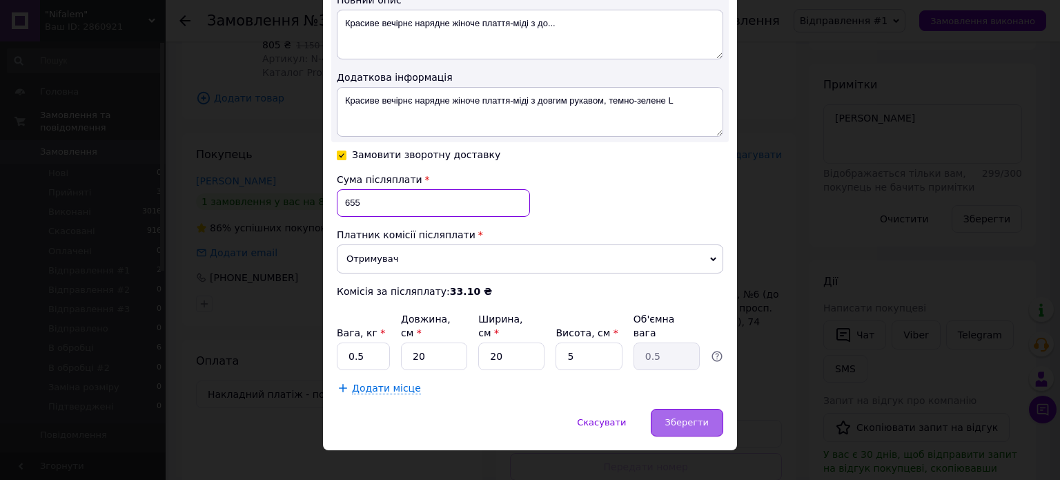
type input "655"
click at [709, 409] on div "Зберегти" at bounding box center [687, 423] width 72 height 28
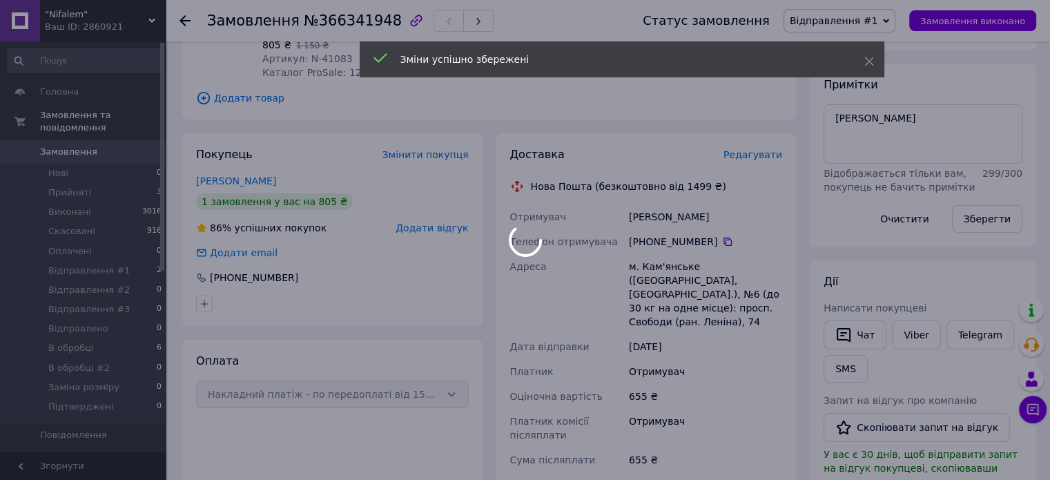
scroll to position [10, 0]
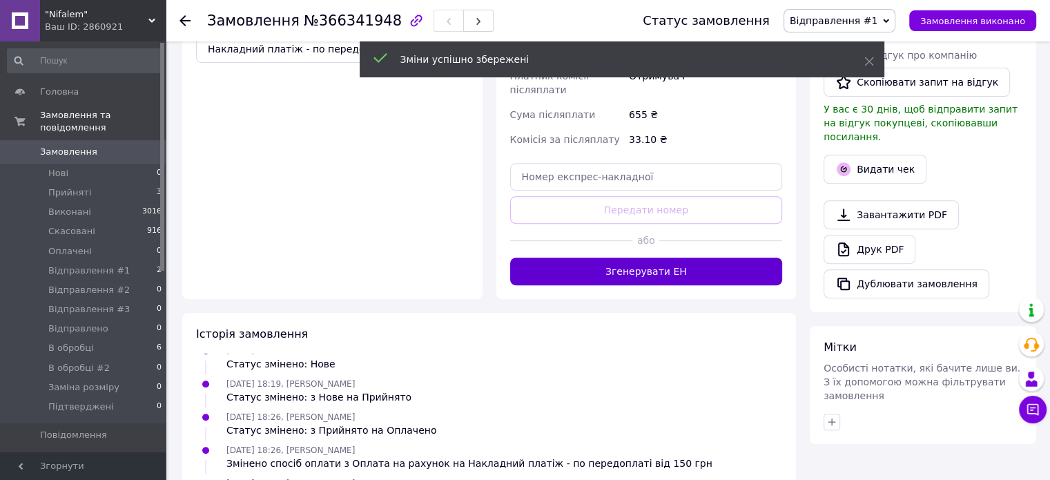
click at [638, 257] on button "Згенерувати ЕН" at bounding box center [646, 271] width 273 height 28
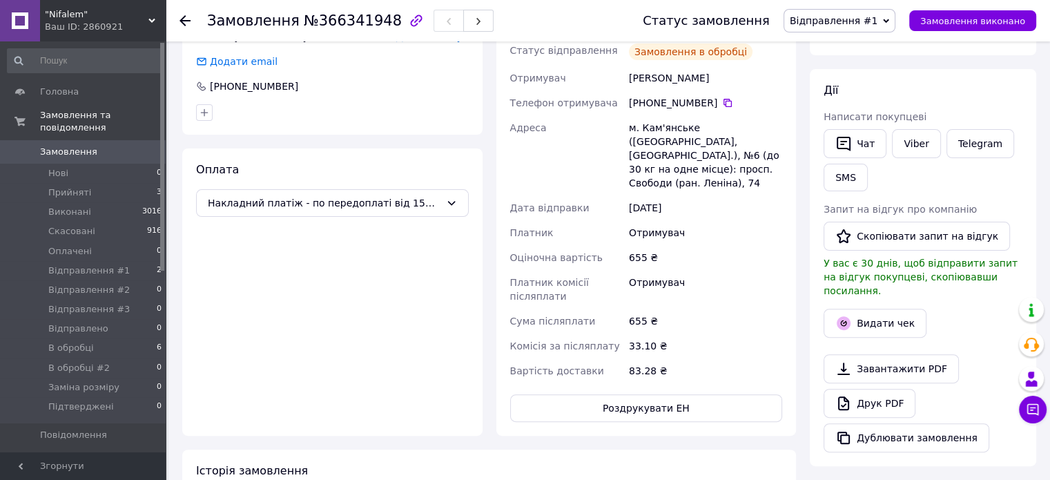
scroll to position [276, 0]
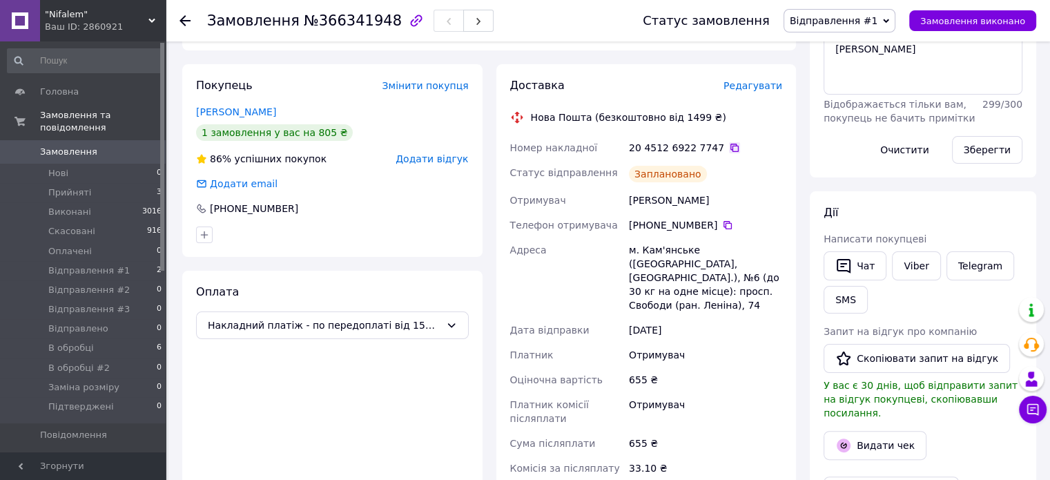
click at [729, 148] on icon at bounding box center [734, 147] width 11 height 11
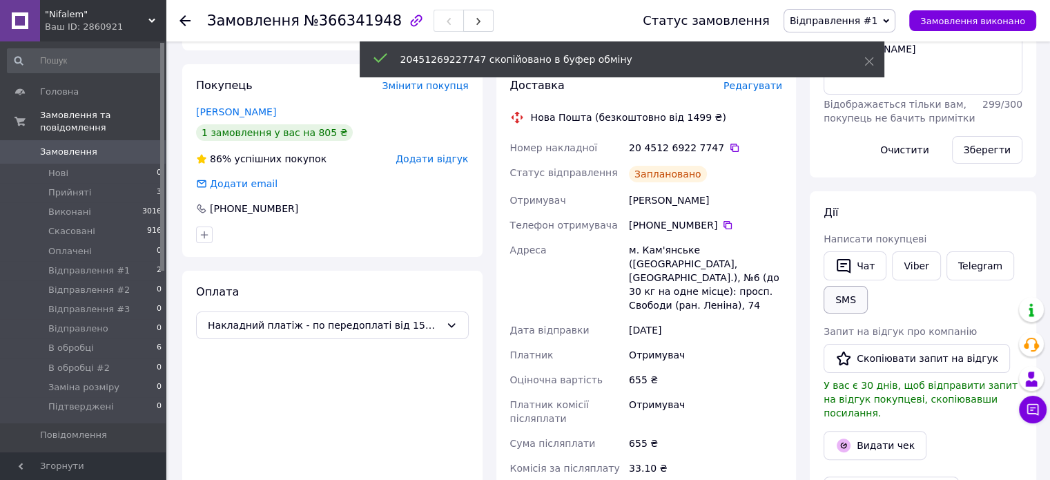
click at [842, 300] on button "SMS" at bounding box center [845, 300] width 44 height 28
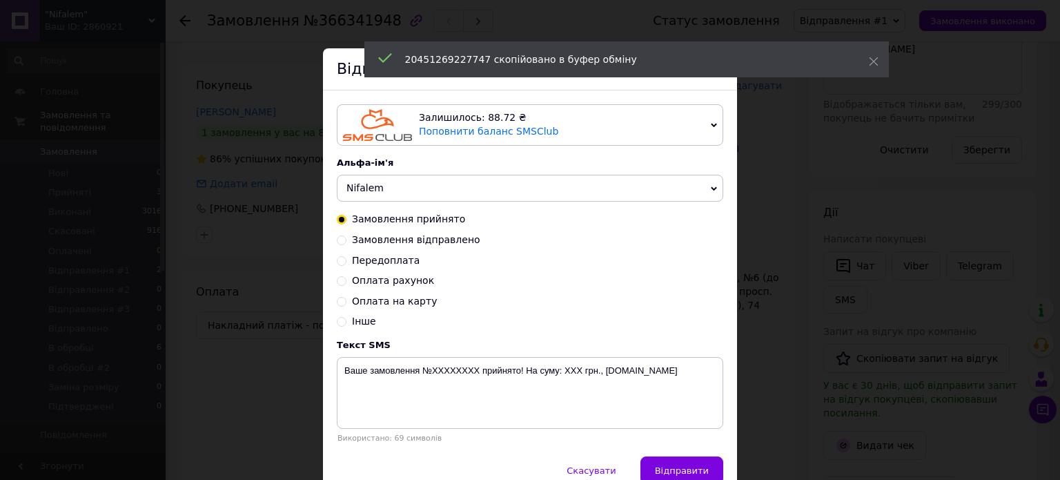
click at [435, 245] on span "Замовлення відправлено" at bounding box center [416, 239] width 128 height 11
click at [346, 244] on input "Замовлення відправлено" at bounding box center [342, 239] width 10 height 10
radio input "true"
radio input "false"
click at [552, 372] on textarea "Замовлення №ХХХХХХХХ відправлено. ТТН хххххххххххххх, [DOMAIN_NAME]" at bounding box center [530, 393] width 387 height 72
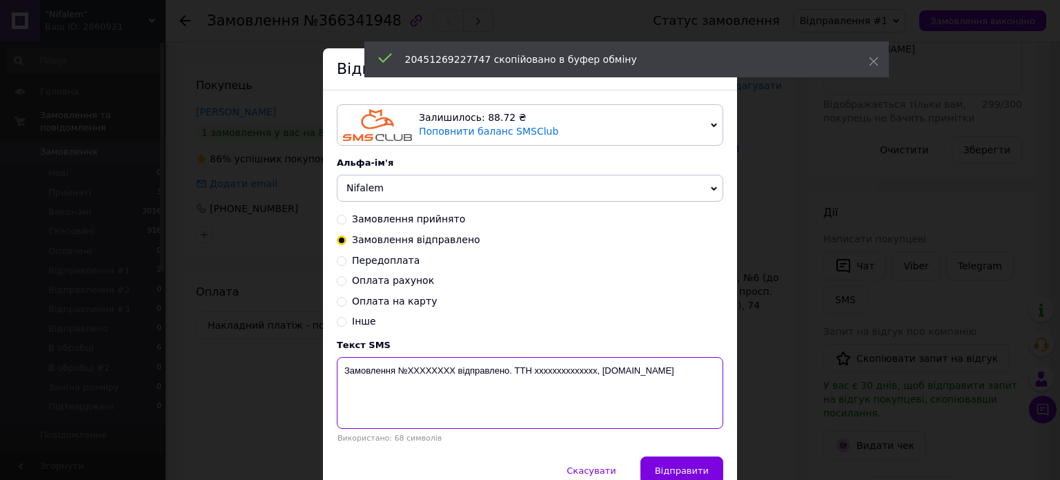
click at [552, 372] on textarea "Замовлення №ХХХХХХХХ відправлено. ТТН хххххххххххххх, [DOMAIN_NAME]" at bounding box center [530, 393] width 387 height 72
paste textarea "20451269227747"
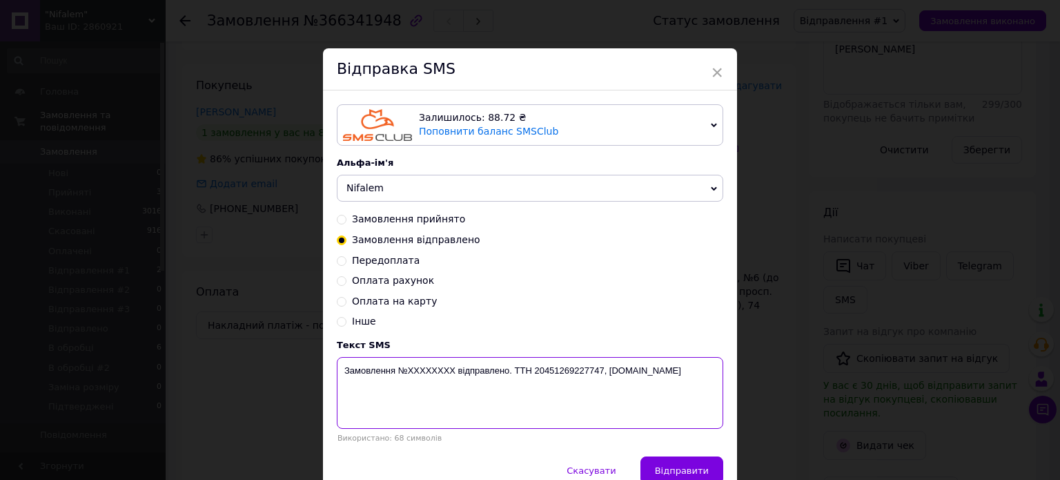
drag, startPoint x: 398, startPoint y: 370, endPoint x: 450, endPoint y: 369, distance: 52.5
click at [450, 369] on textarea "Замовлення №ХХХХХХХХ відправлено. ТТН 20451269227747, [DOMAIN_NAME]" at bounding box center [530, 393] width 387 height 72
paste textarea "366341948"
type textarea "Замовлення №366341948 відправлено. ТТН 20451269227747, [DOMAIN_NAME]"
click at [875, 282] on div "× Відправка SMS Залишилось: 88.72 ₴ Поповнити баланс SMSClub Підключити LetsAds…" at bounding box center [530, 240] width 1060 height 480
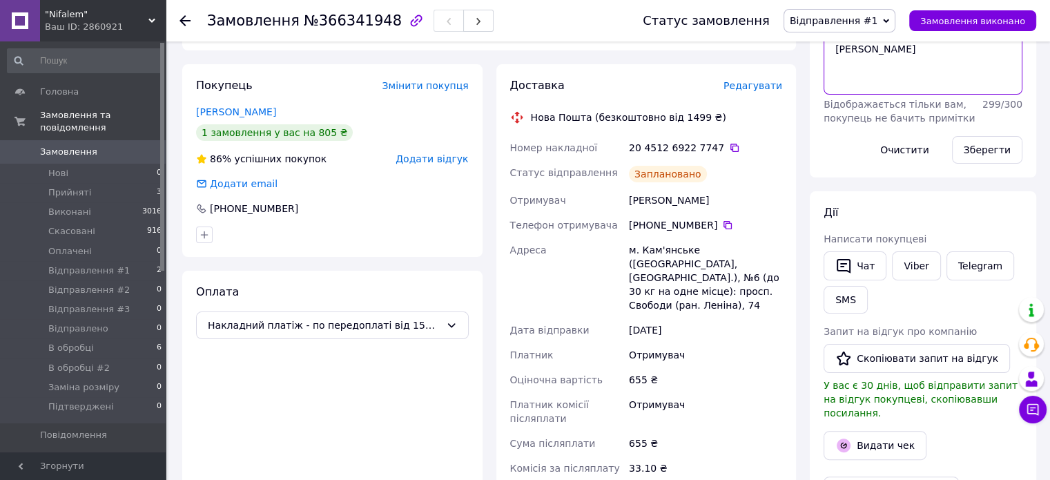
click at [889, 79] on textarea "[PERSON_NAME]" at bounding box center [922, 64] width 199 height 59
paste textarea "Замовлення №366341948 відправлено. ТТН 20451269227747, [DOMAIN_NAME]"
type textarea "Л Замовлення №366341948 відправлено. ТТН 20451269227747, [DOMAIN_NAME]"
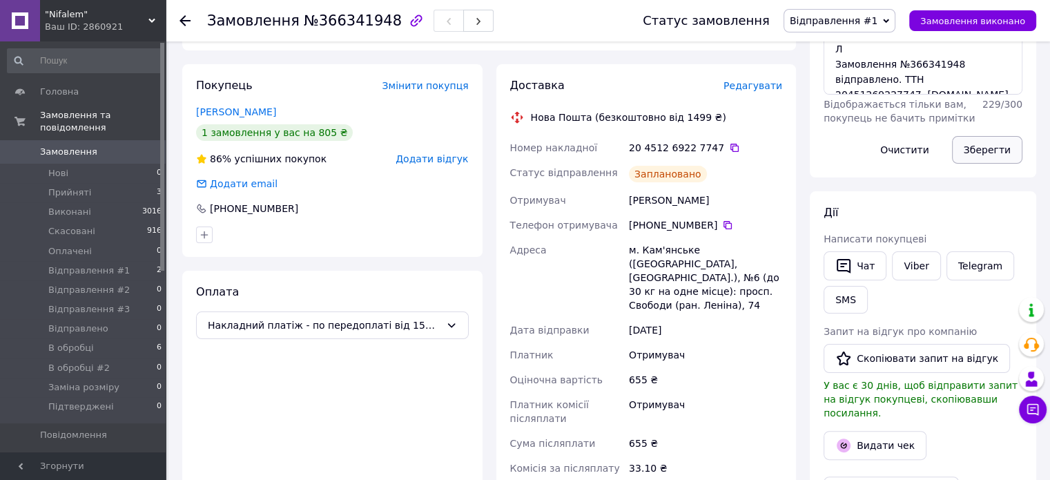
click at [980, 146] on button "Зберегти" at bounding box center [987, 150] width 70 height 28
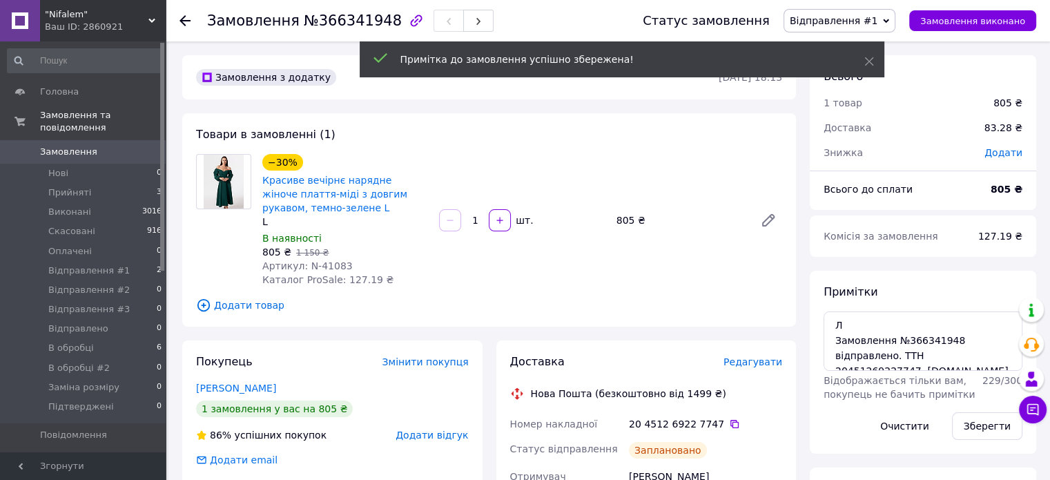
scroll to position [77, 0]
